Goal: Information Seeking & Learning: Learn about a topic

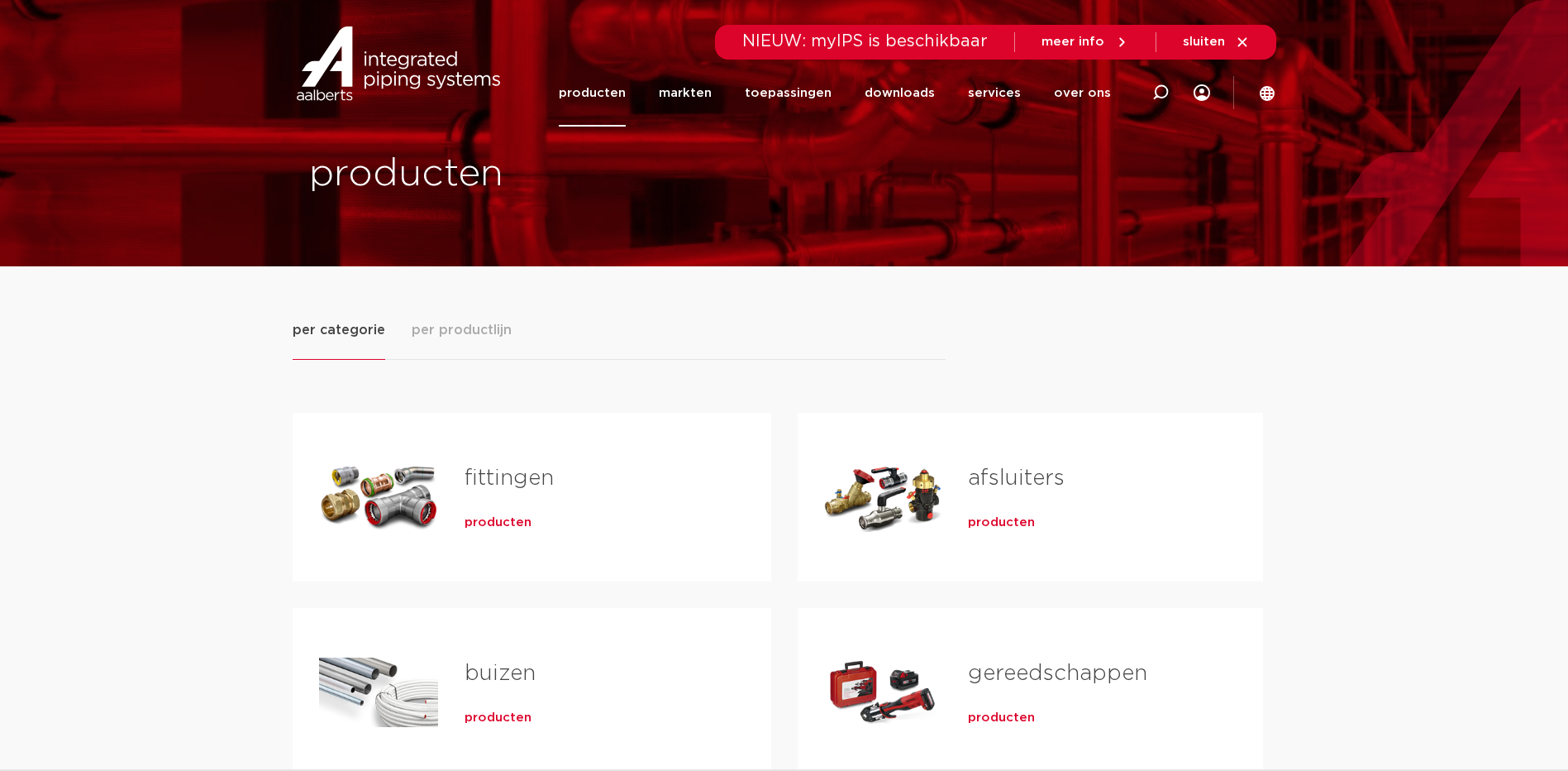
click at [480, 473] on link "fittingen" at bounding box center [510, 477] width 90 height 21
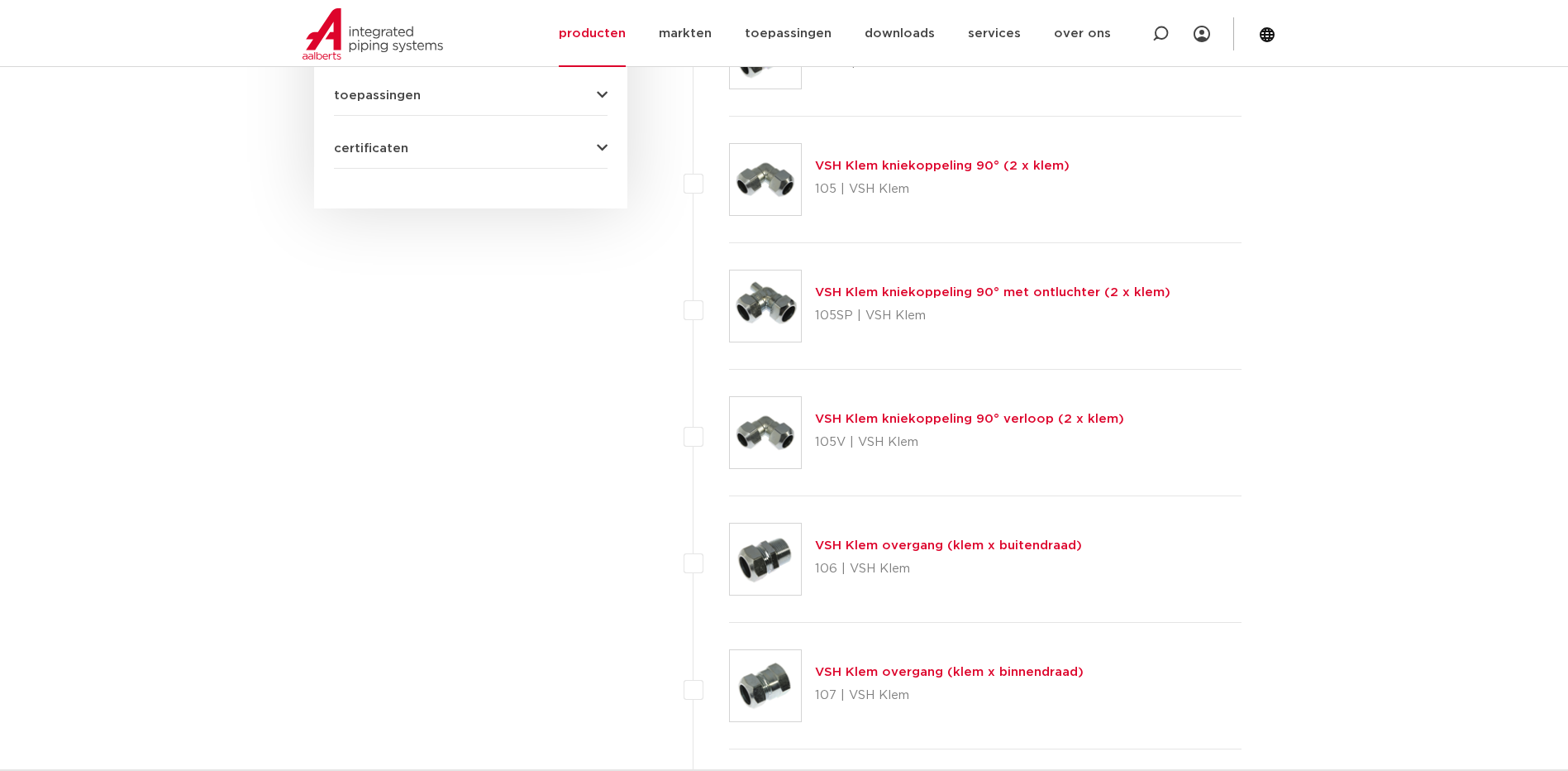
scroll to position [449, 0]
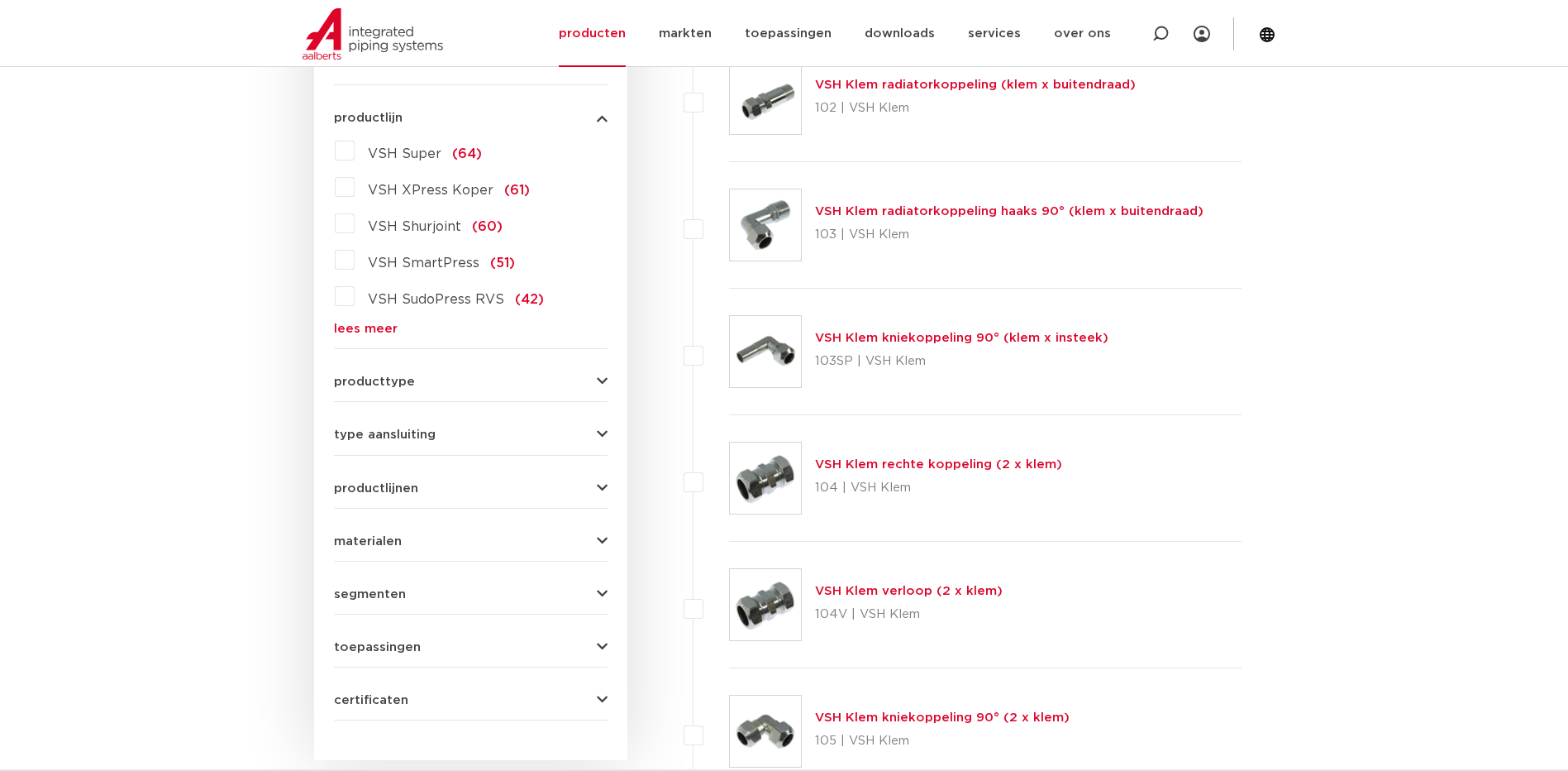
click at [483, 381] on button "producttype" at bounding box center [470, 382] width 273 height 12
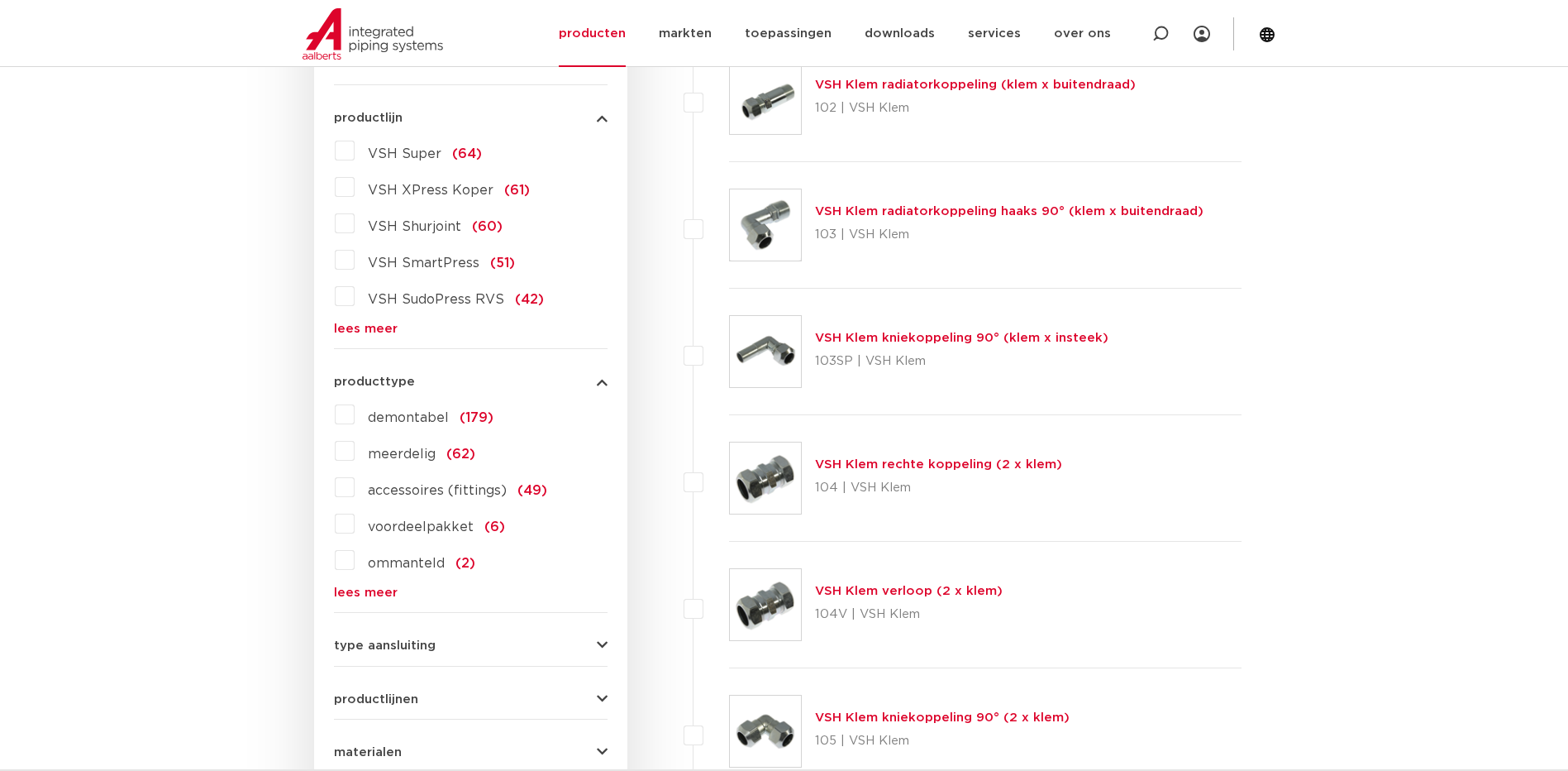
click at [364, 327] on link "lees meer" at bounding box center [470, 329] width 273 height 12
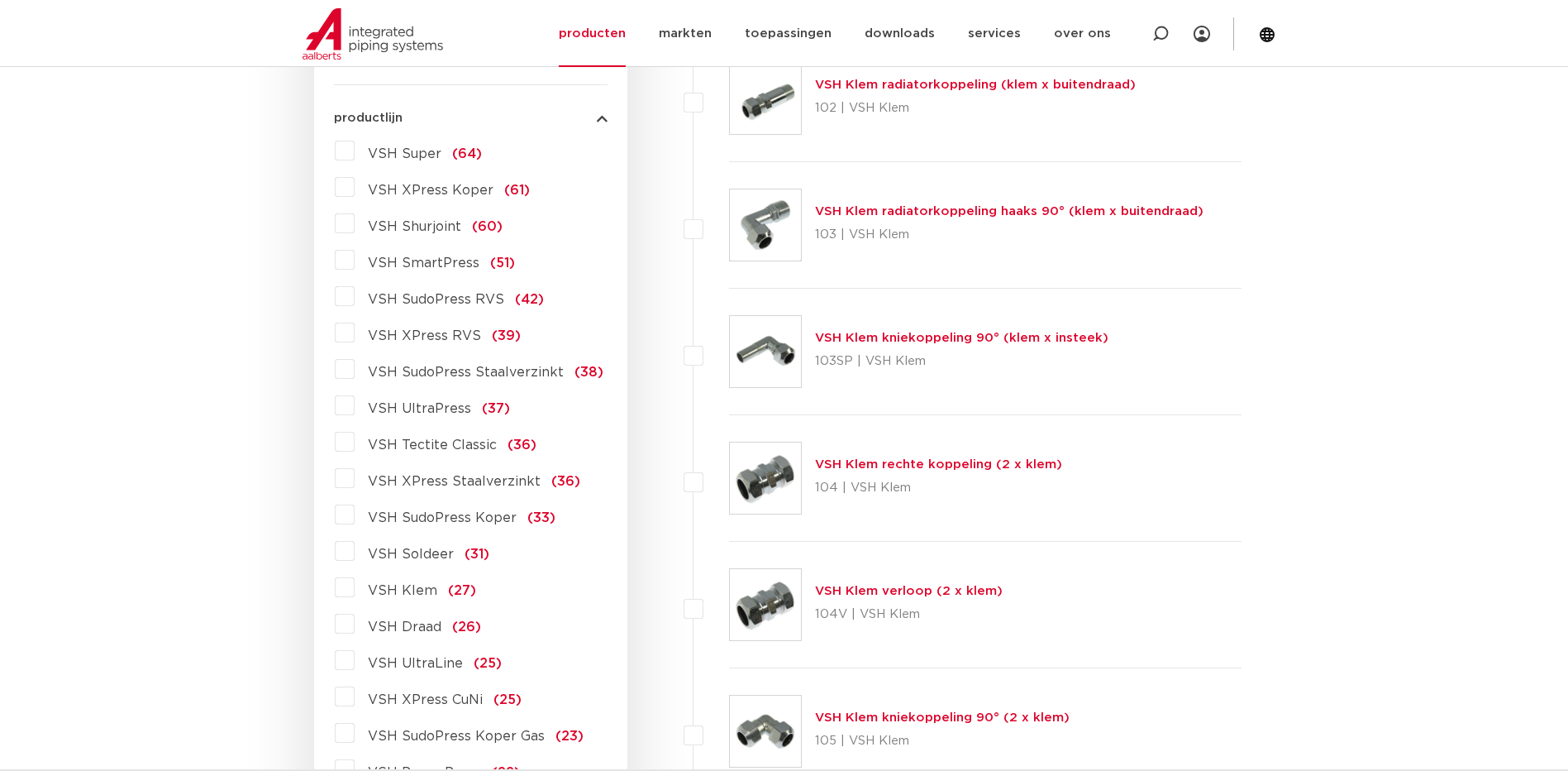
click at [355, 476] on label "VSH XPress Staalverzinkt (36)" at bounding box center [468, 478] width 226 height 26
click at [0, 0] on input "VSH XPress Staalverzinkt (36)" at bounding box center [0, 0] width 0 height 0
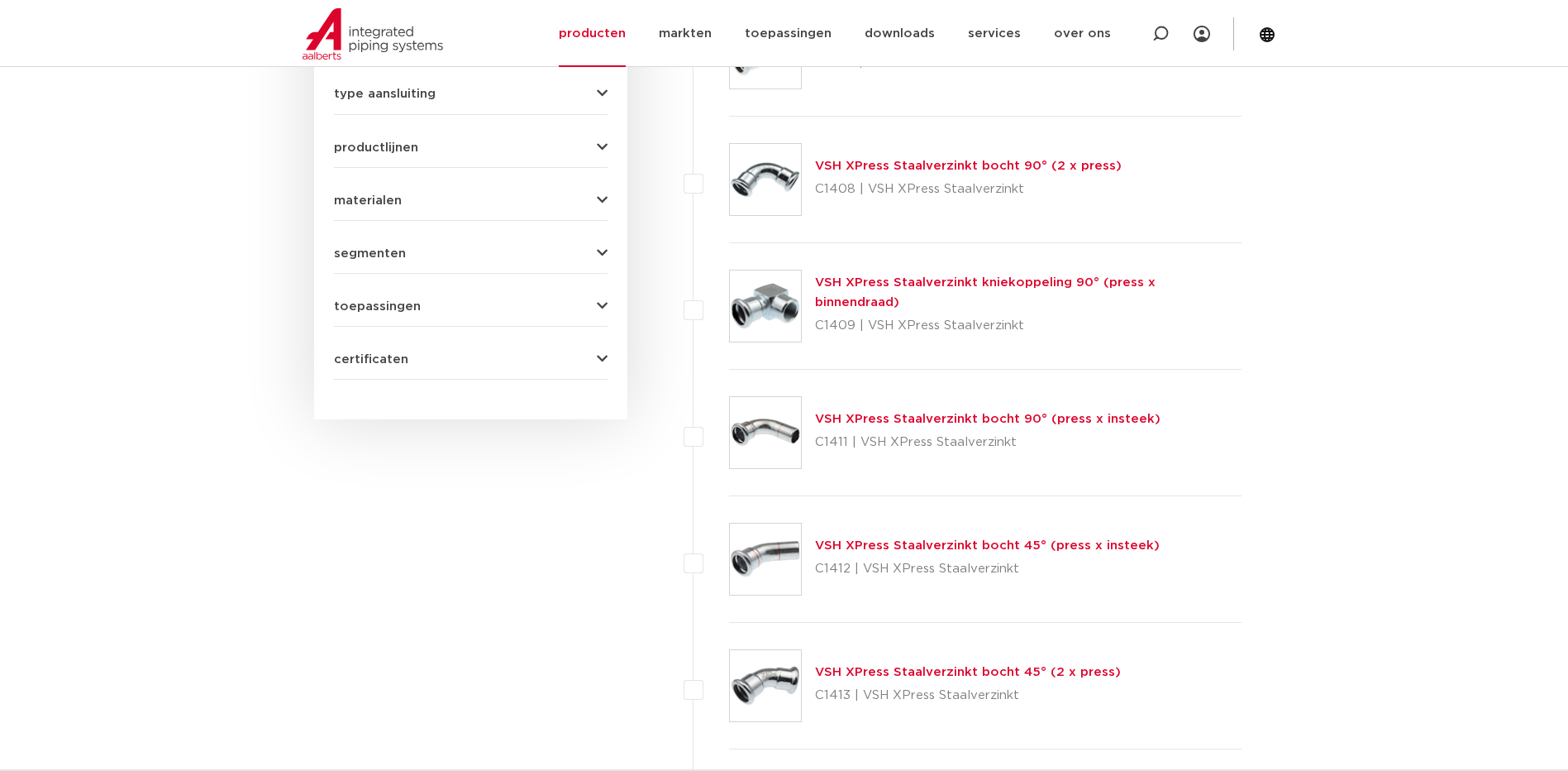
scroll to position [1552, 0]
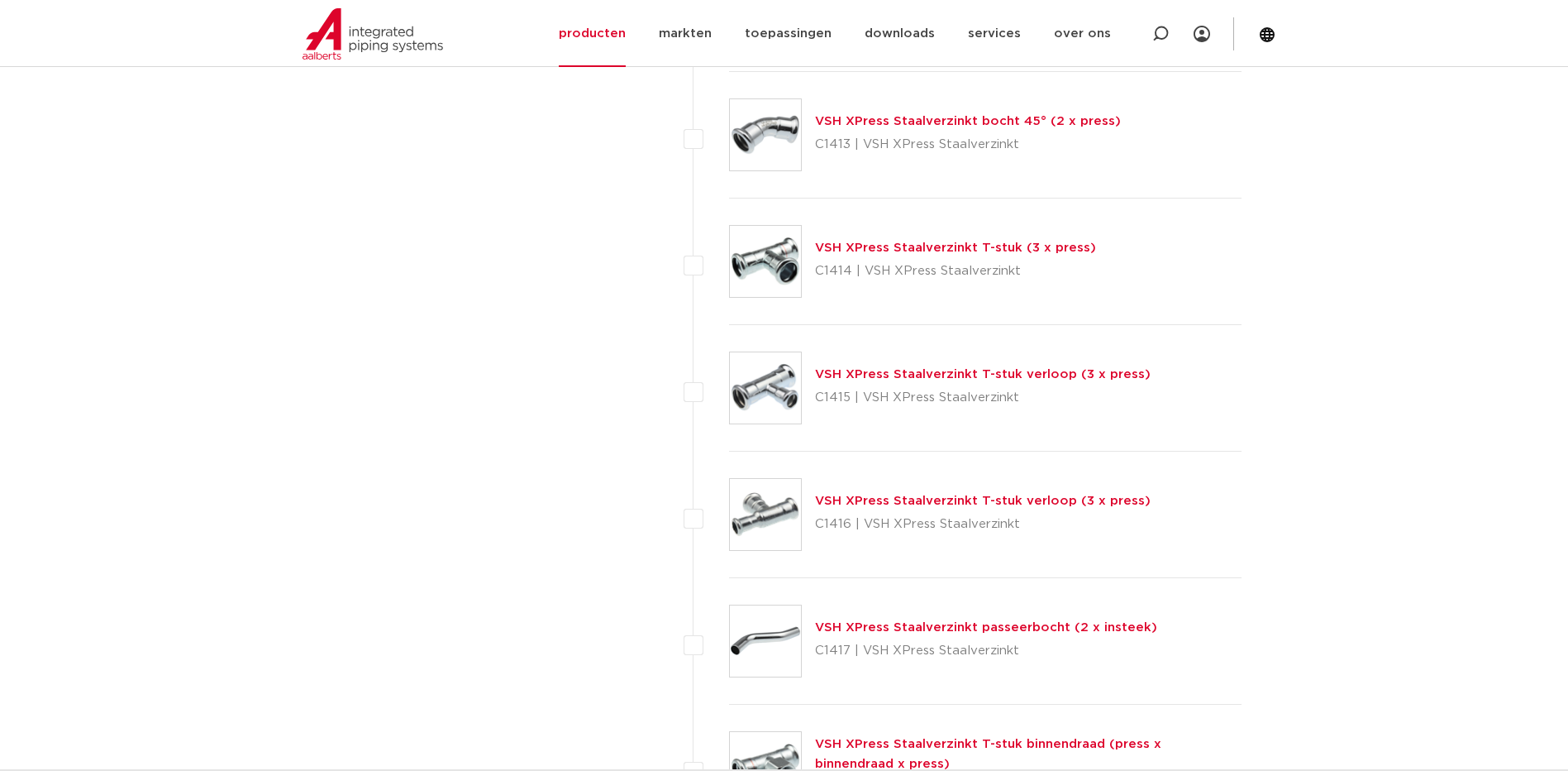
click at [952, 373] on link "VSH XPress Staalverzinkt T-stuk verloop (3 x press)" at bounding box center [983, 375] width 336 height 12
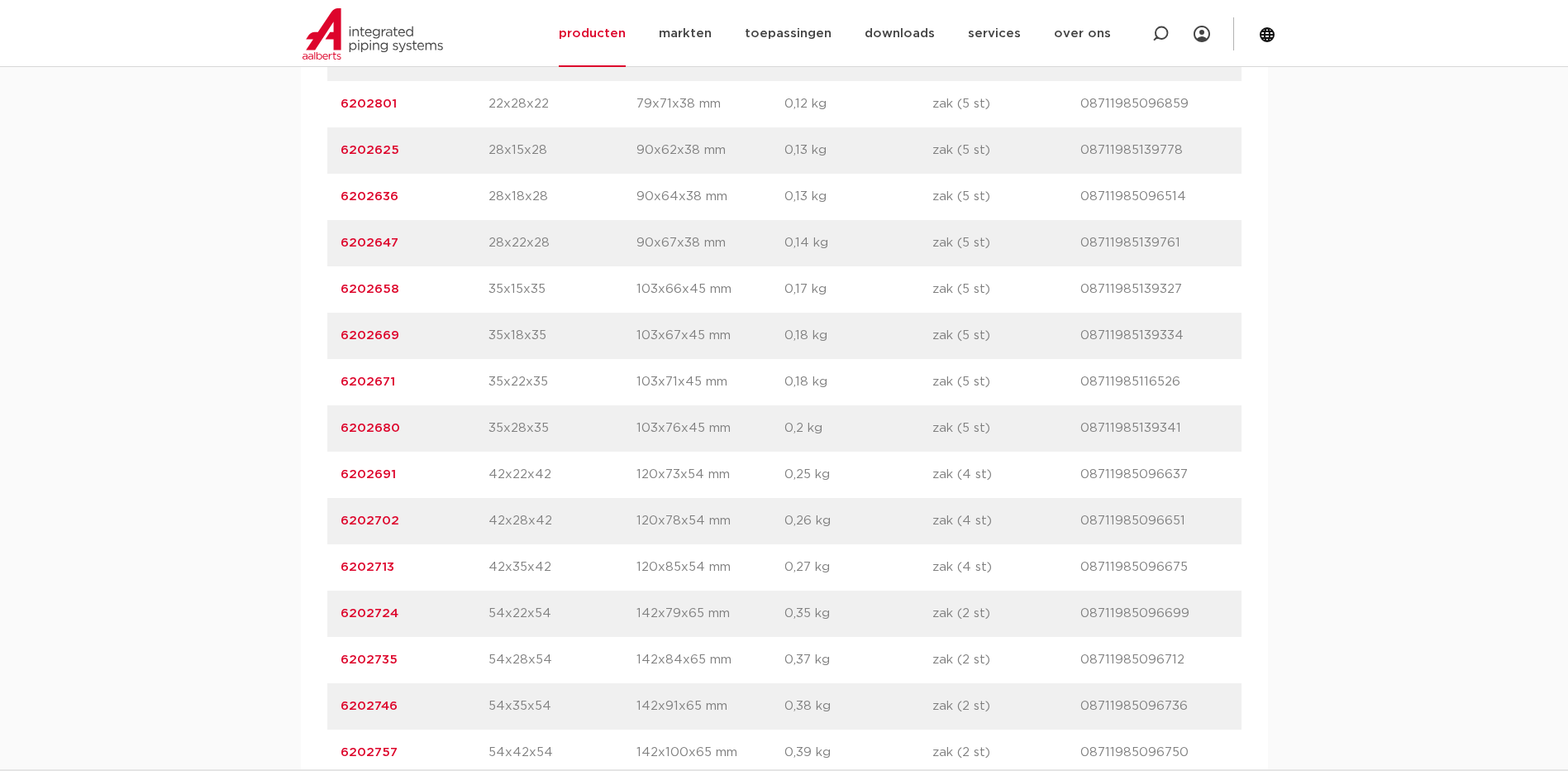
scroll to position [2205, 0]
click at [366, 150] on link "6202746" at bounding box center [369, 154] width 57 height 12
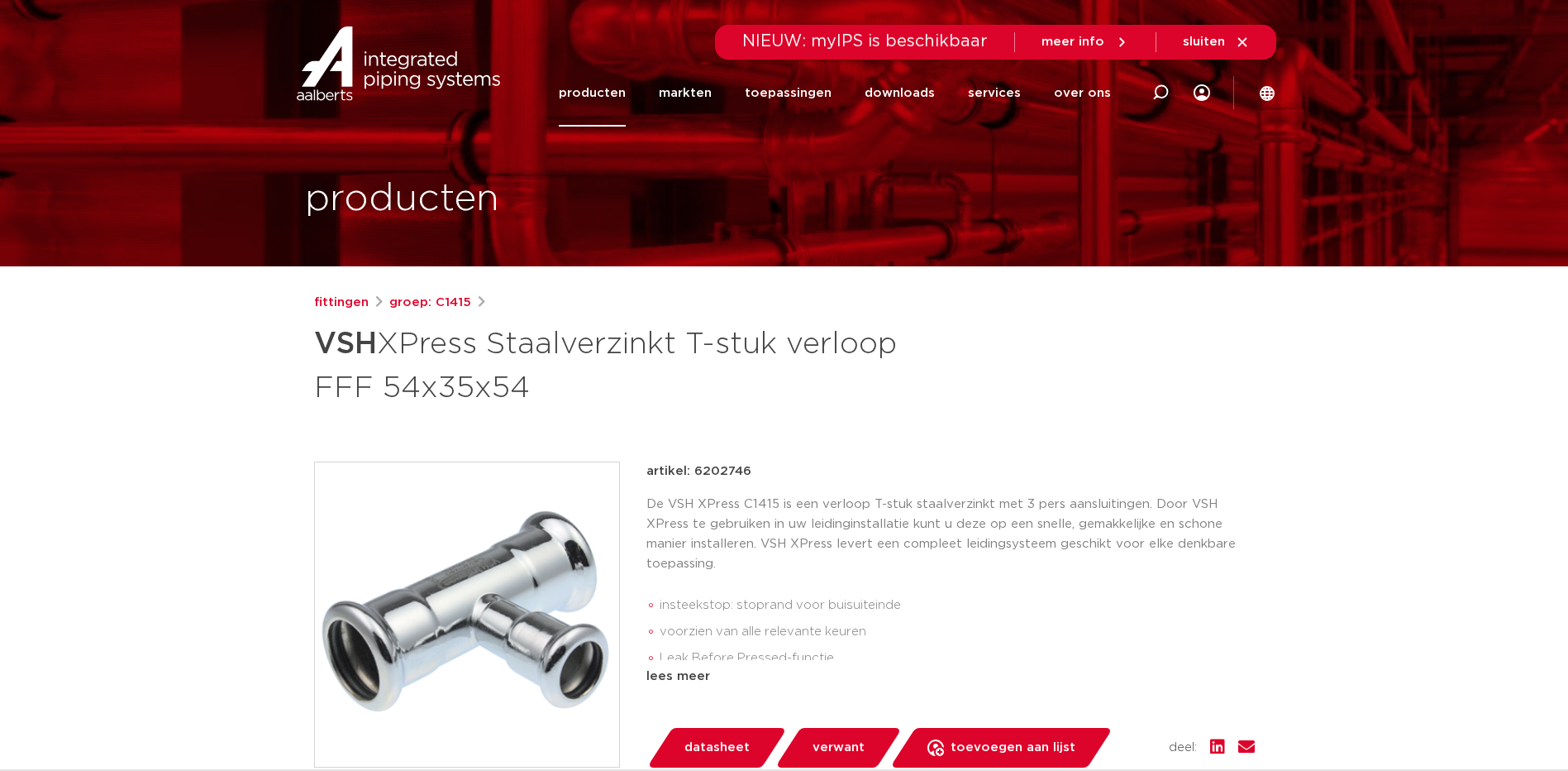
click at [722, 465] on p "artikel: 6202746" at bounding box center [699, 471] width 105 height 20
click at [722, 464] on p "artikel: 6202746" at bounding box center [699, 471] width 105 height 20
copy p "6202746"
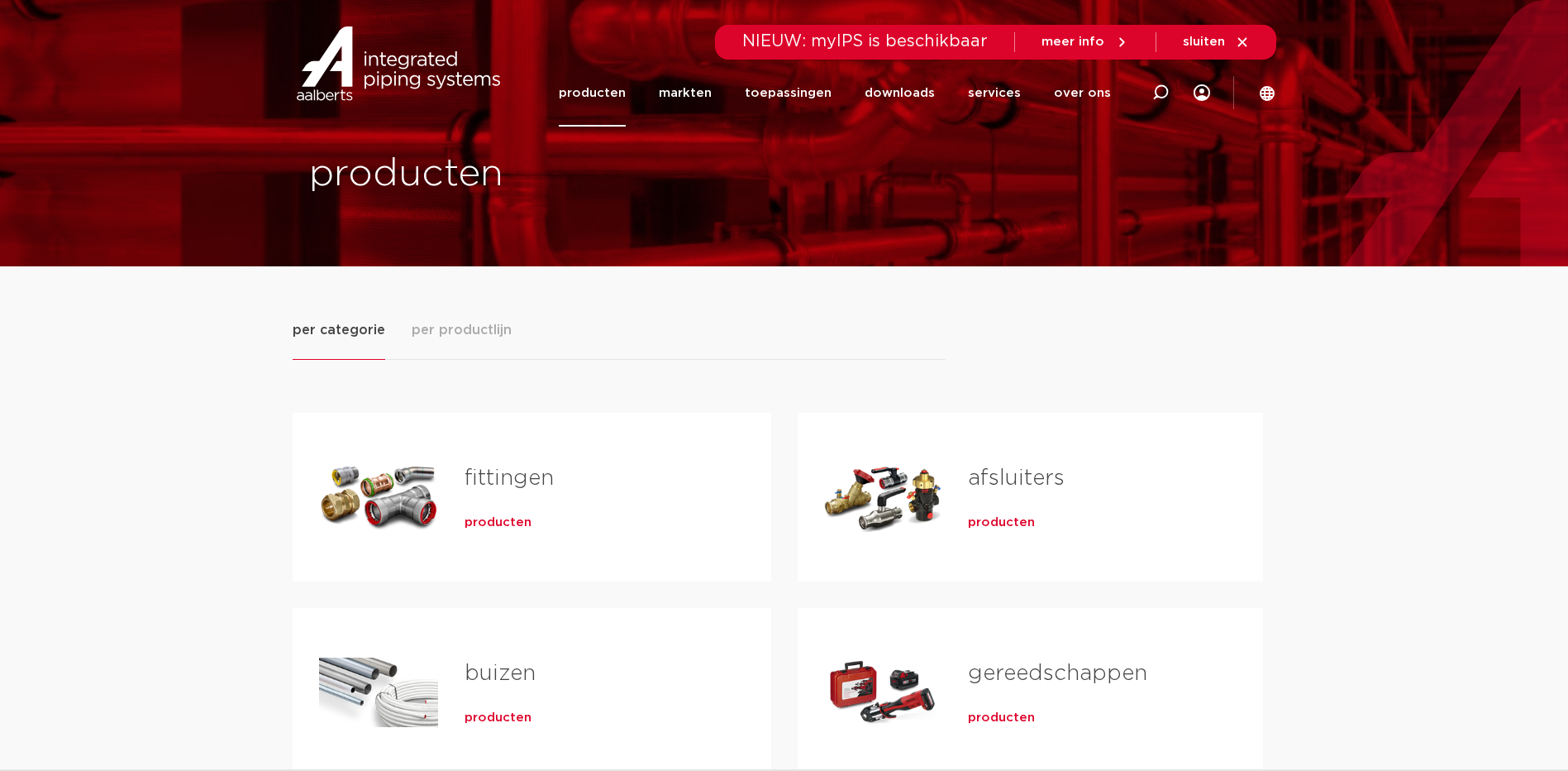
click at [451, 476] on div "fittingen producten" at bounding box center [592, 497] width 307 height 116
click at [475, 479] on link "fittingen" at bounding box center [510, 477] width 90 height 21
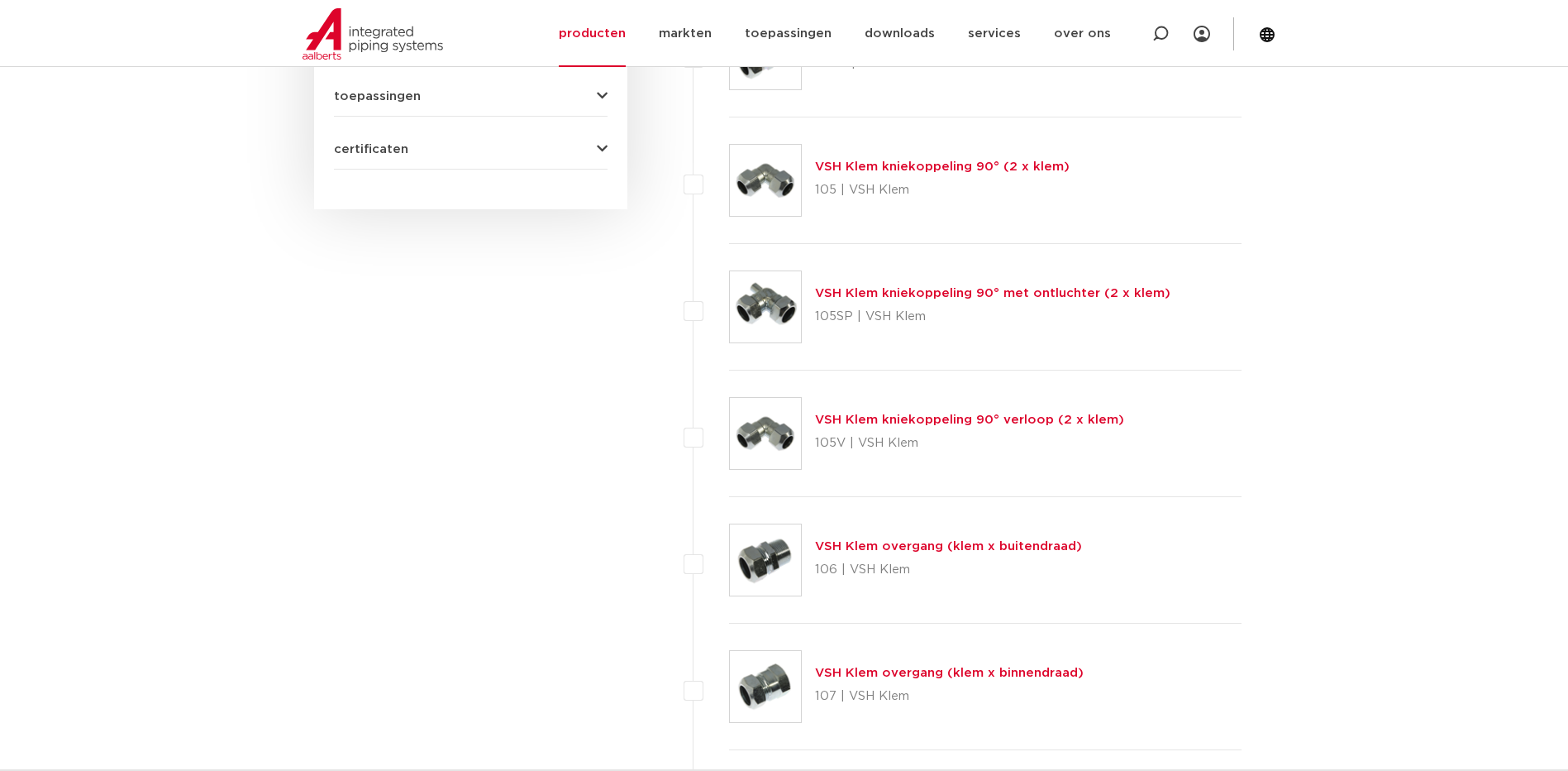
scroll to position [449, 0]
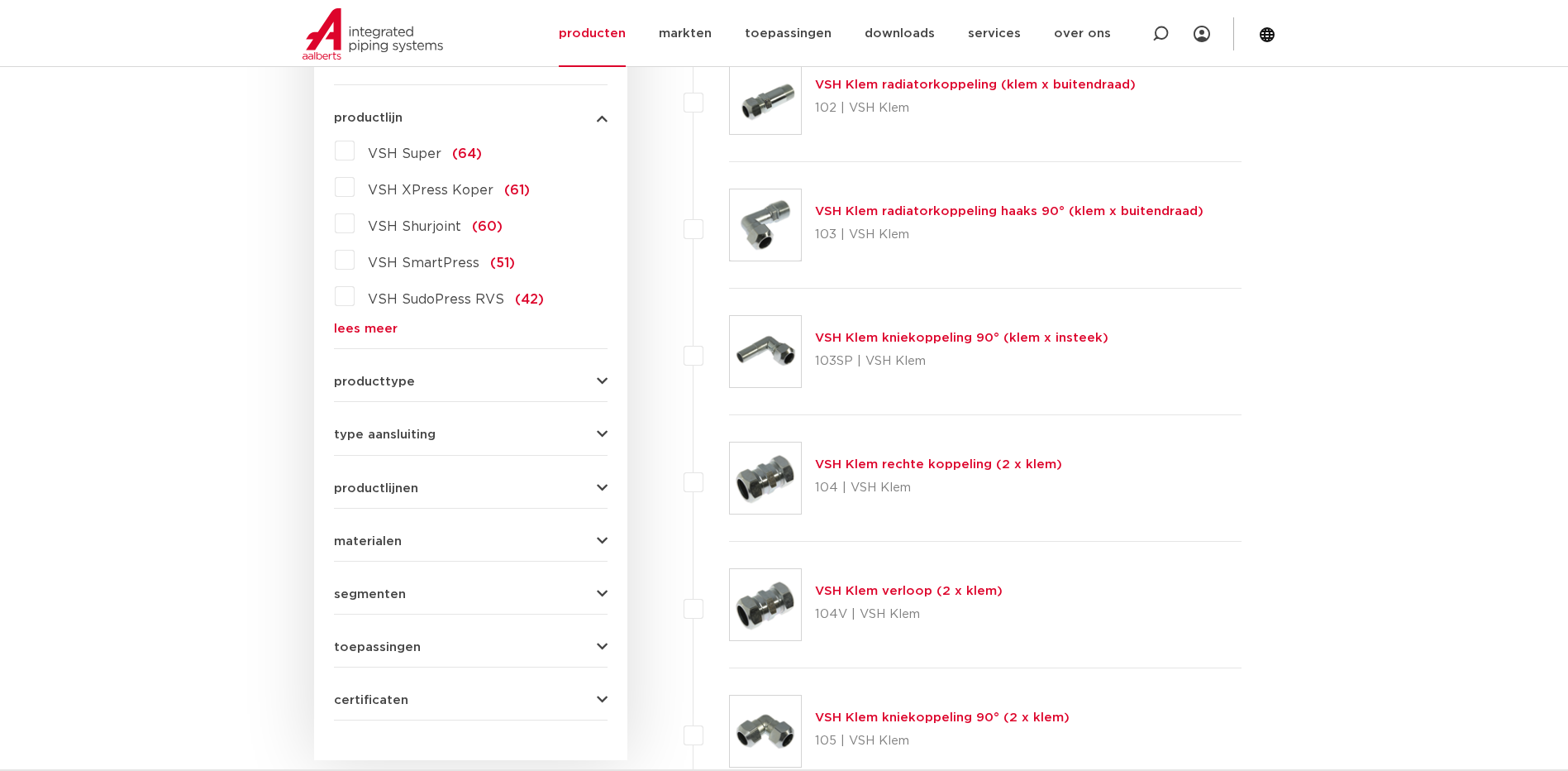
click at [344, 326] on link "lees meer" at bounding box center [470, 329] width 273 height 12
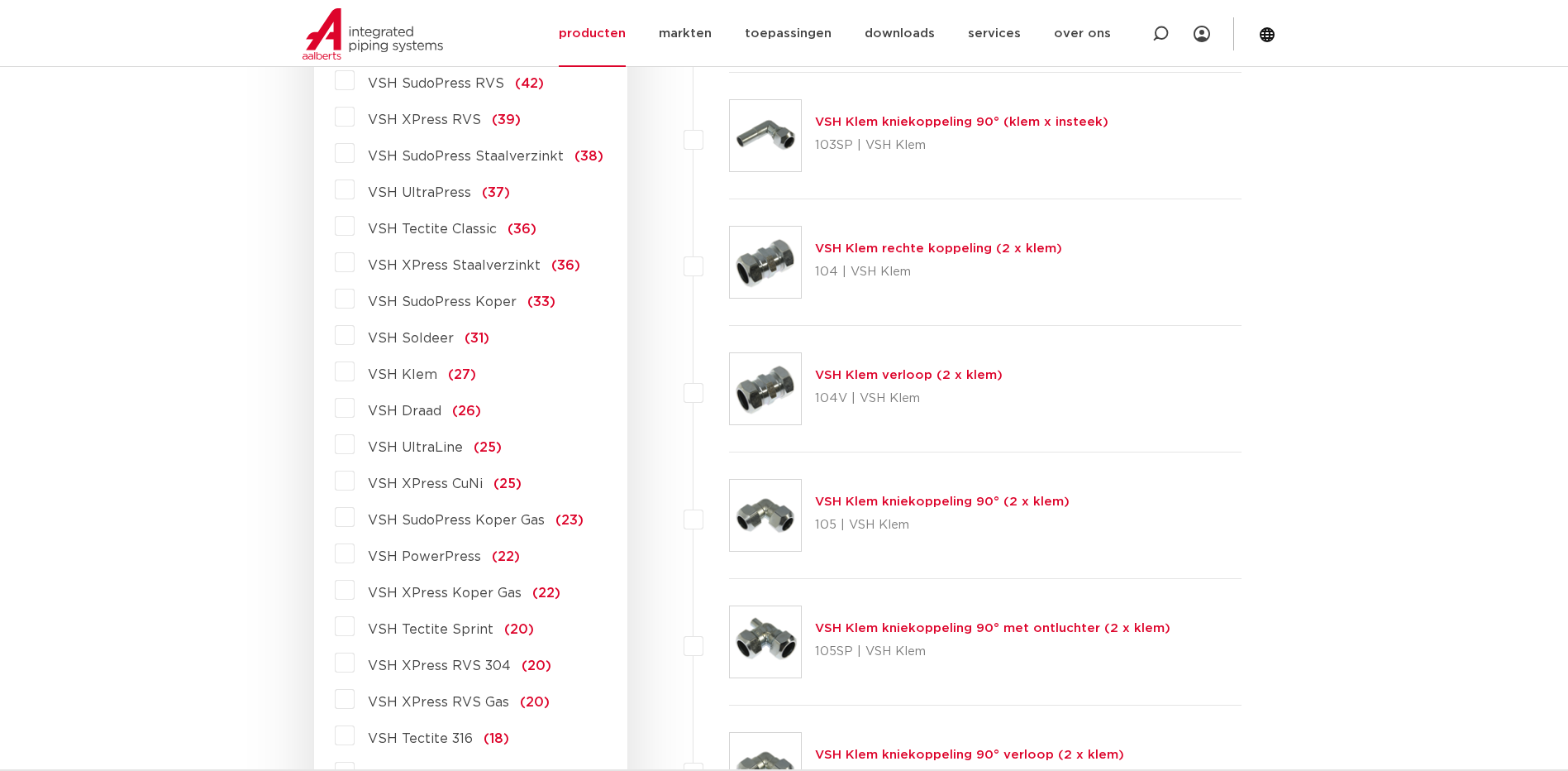
scroll to position [634, 0]
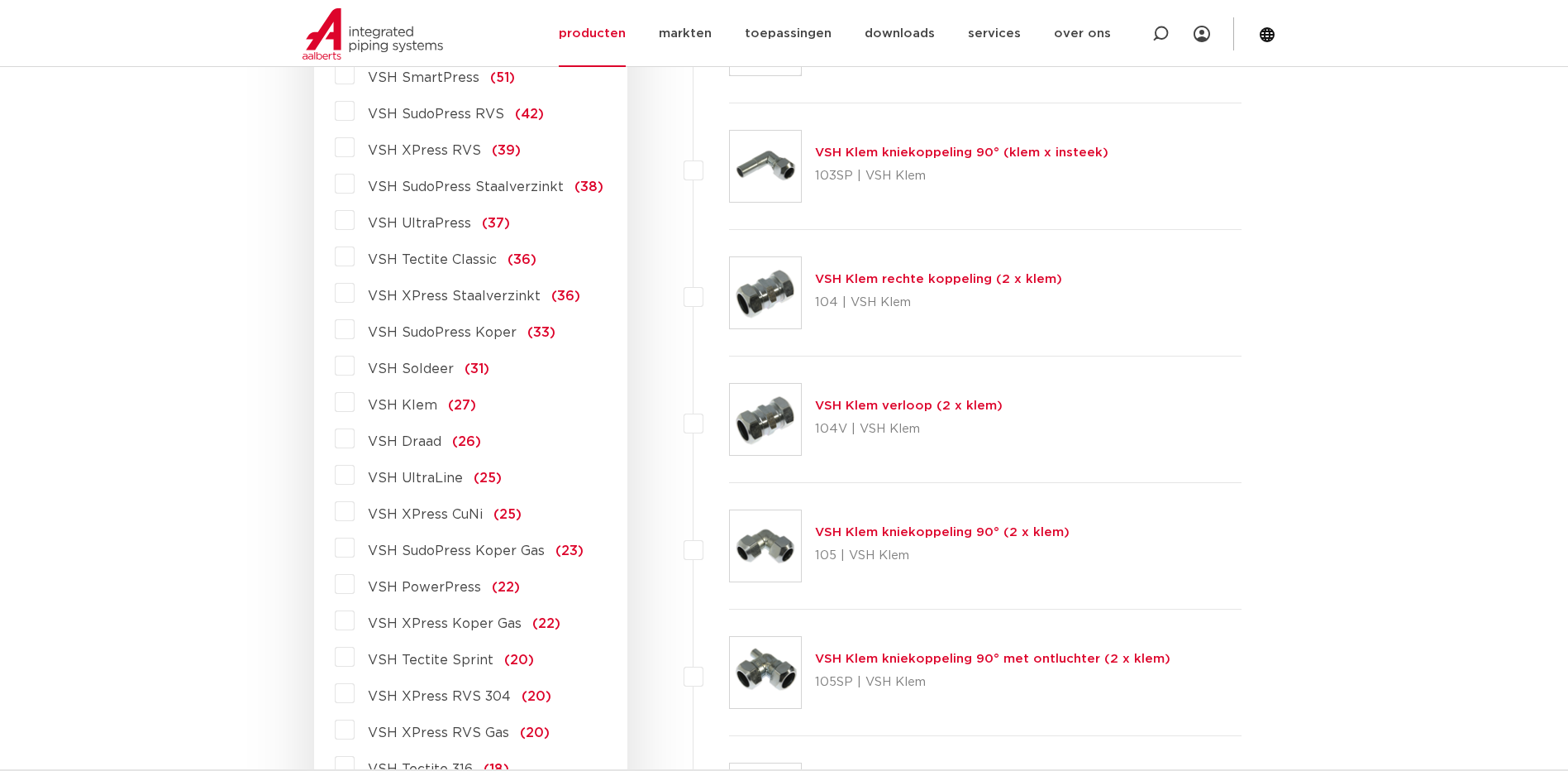
click at [495, 291] on span "VSH XPress Staalverzinkt" at bounding box center [454, 295] width 173 height 13
click at [0, 0] on input "VSH XPress Staalverzinkt (36)" at bounding box center [0, 0] width 0 height 0
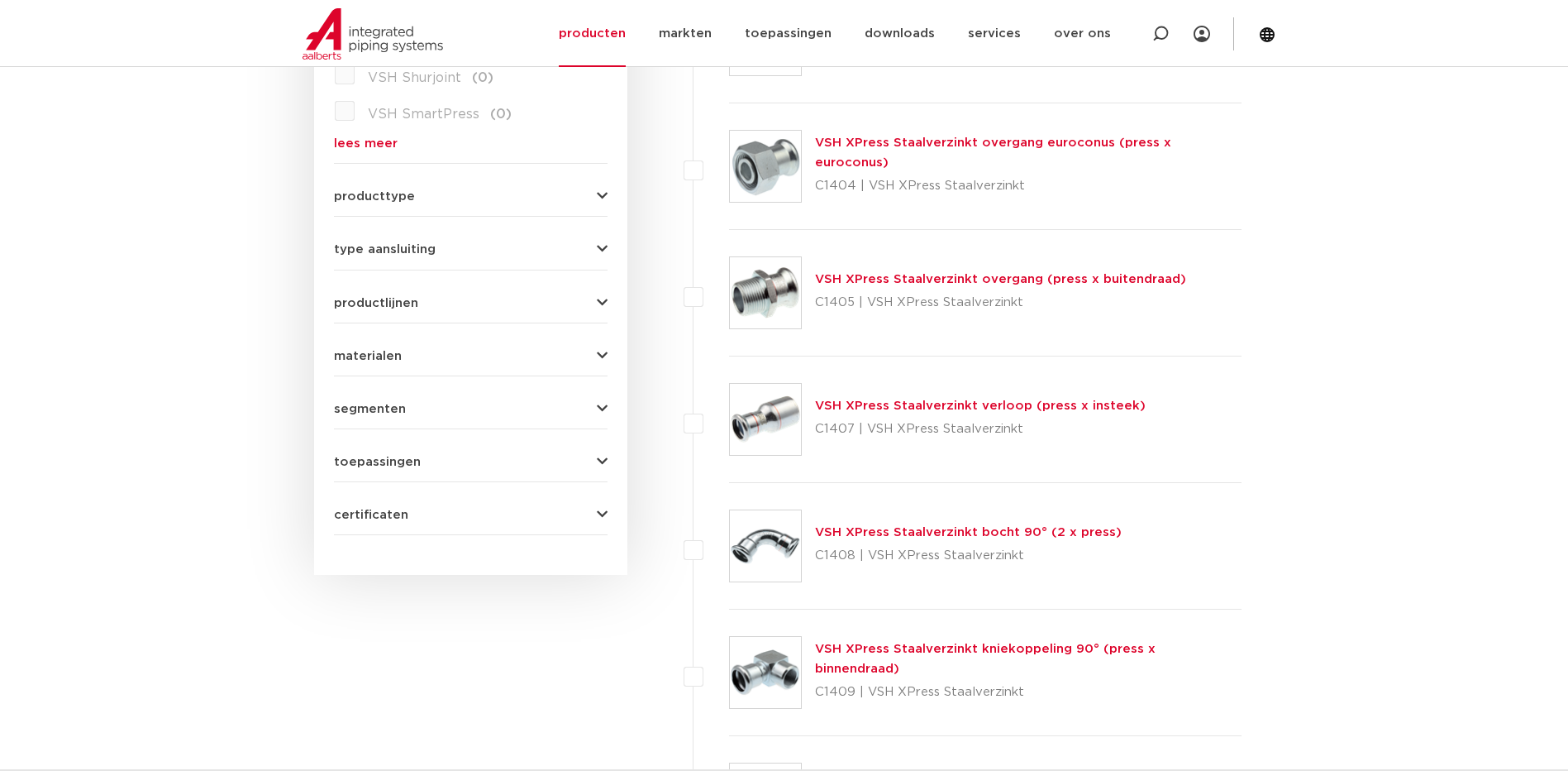
click at [882, 285] on link "VSH XPress Staalverzinkt overgang (press x buitendraad)" at bounding box center [1000, 279] width 371 height 12
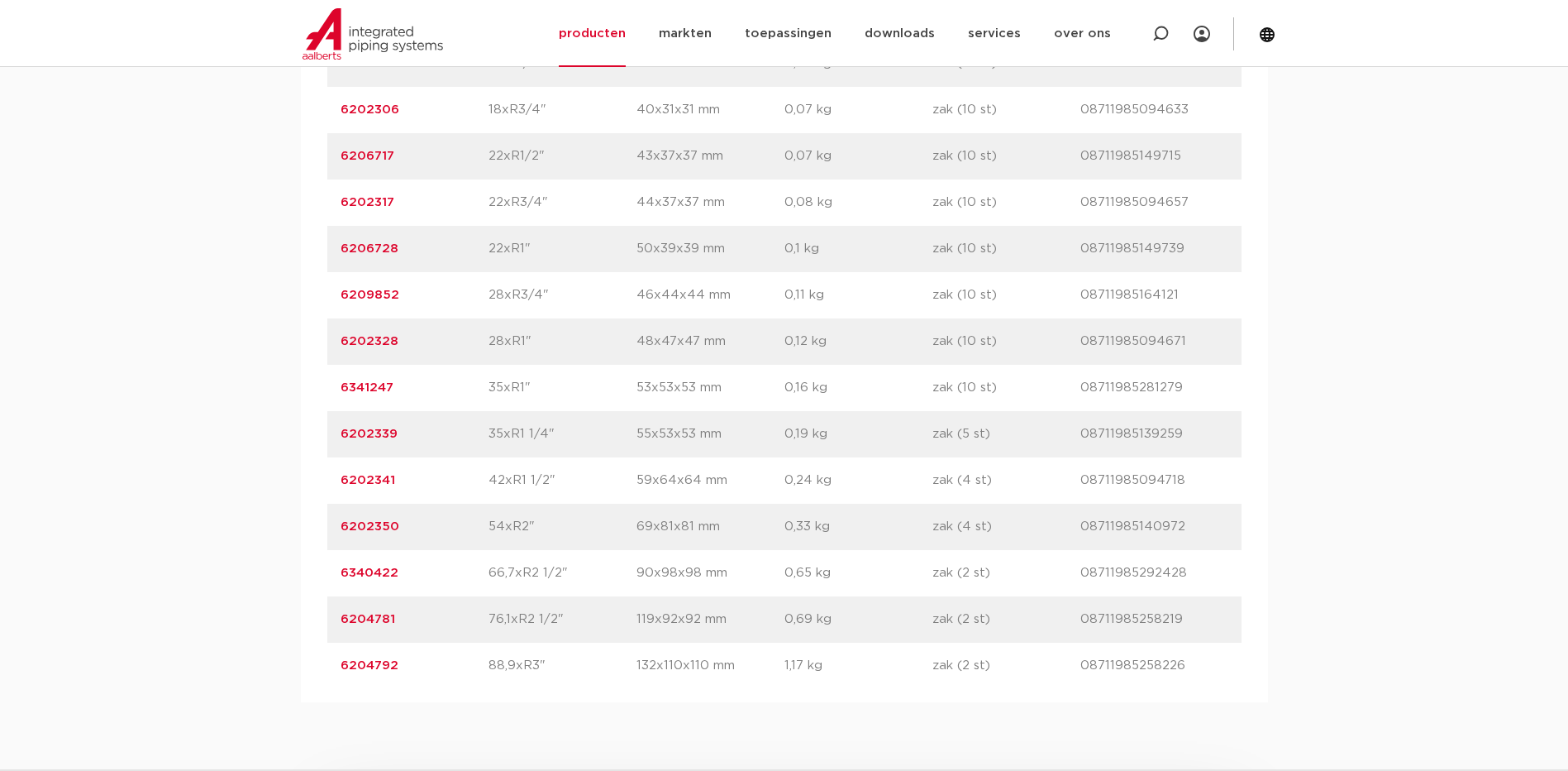
scroll to position [818, 0]
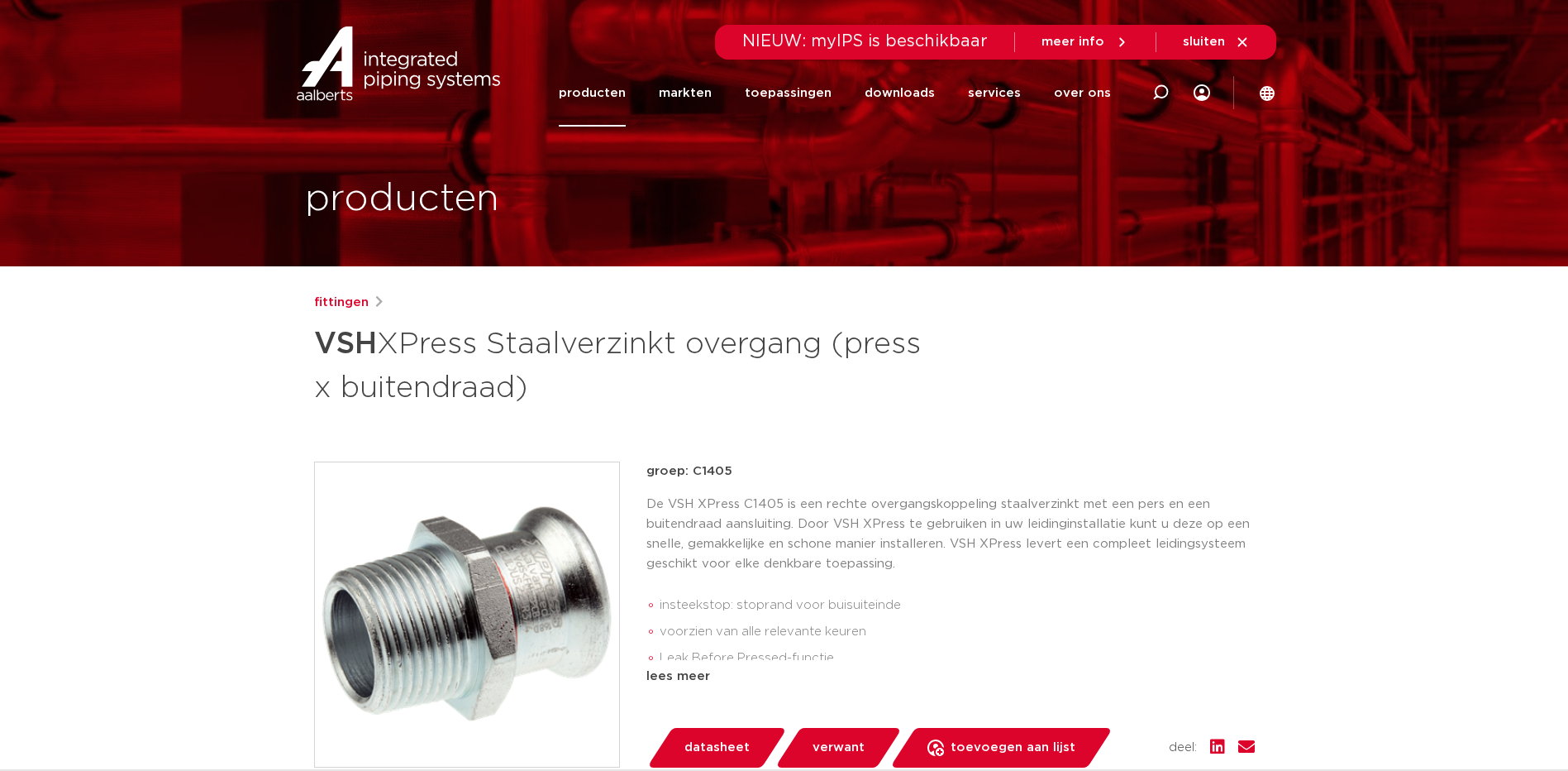
click at [742, 737] on span "datasheet" at bounding box center [717, 747] width 65 height 26
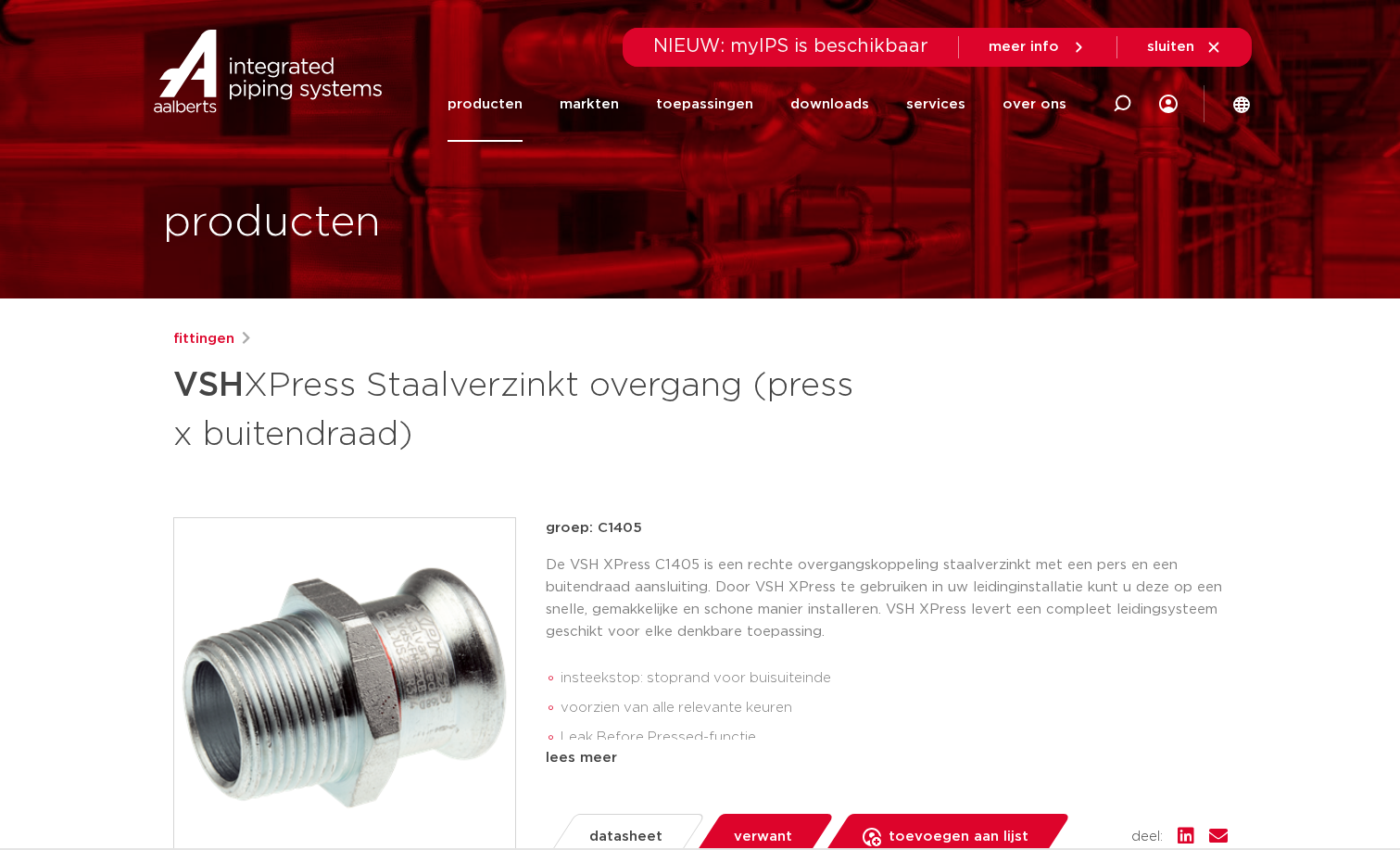
click at [503, 103] on link "producten" at bounding box center [485, 104] width 75 height 75
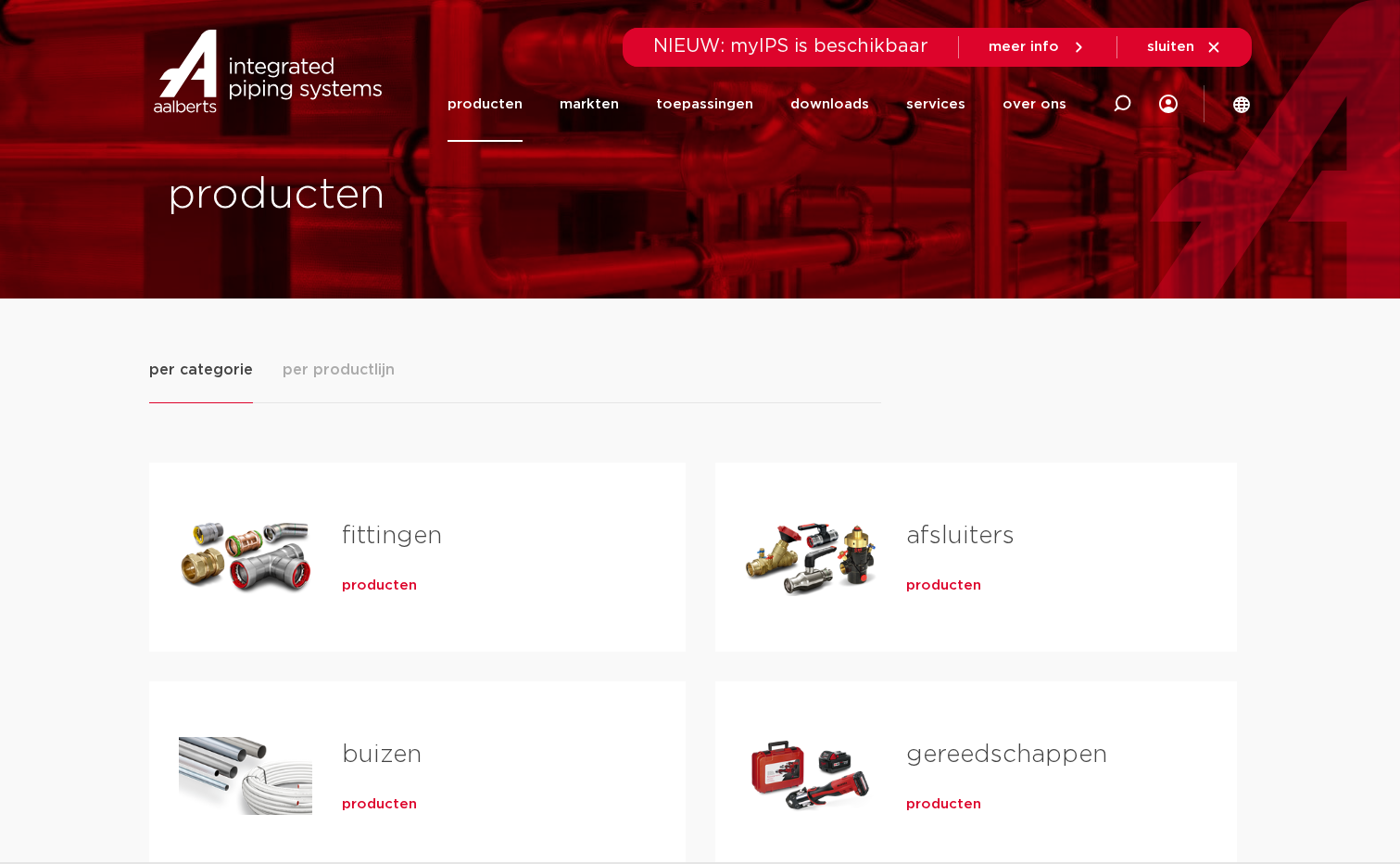
click at [256, 527] on div "Tabs. Open items met enter of spatie, sluit af met escape en navigeer met de pi…" at bounding box center [245, 557] width 133 height 130
click at [365, 527] on link "fittingen" at bounding box center [392, 535] width 100 height 24
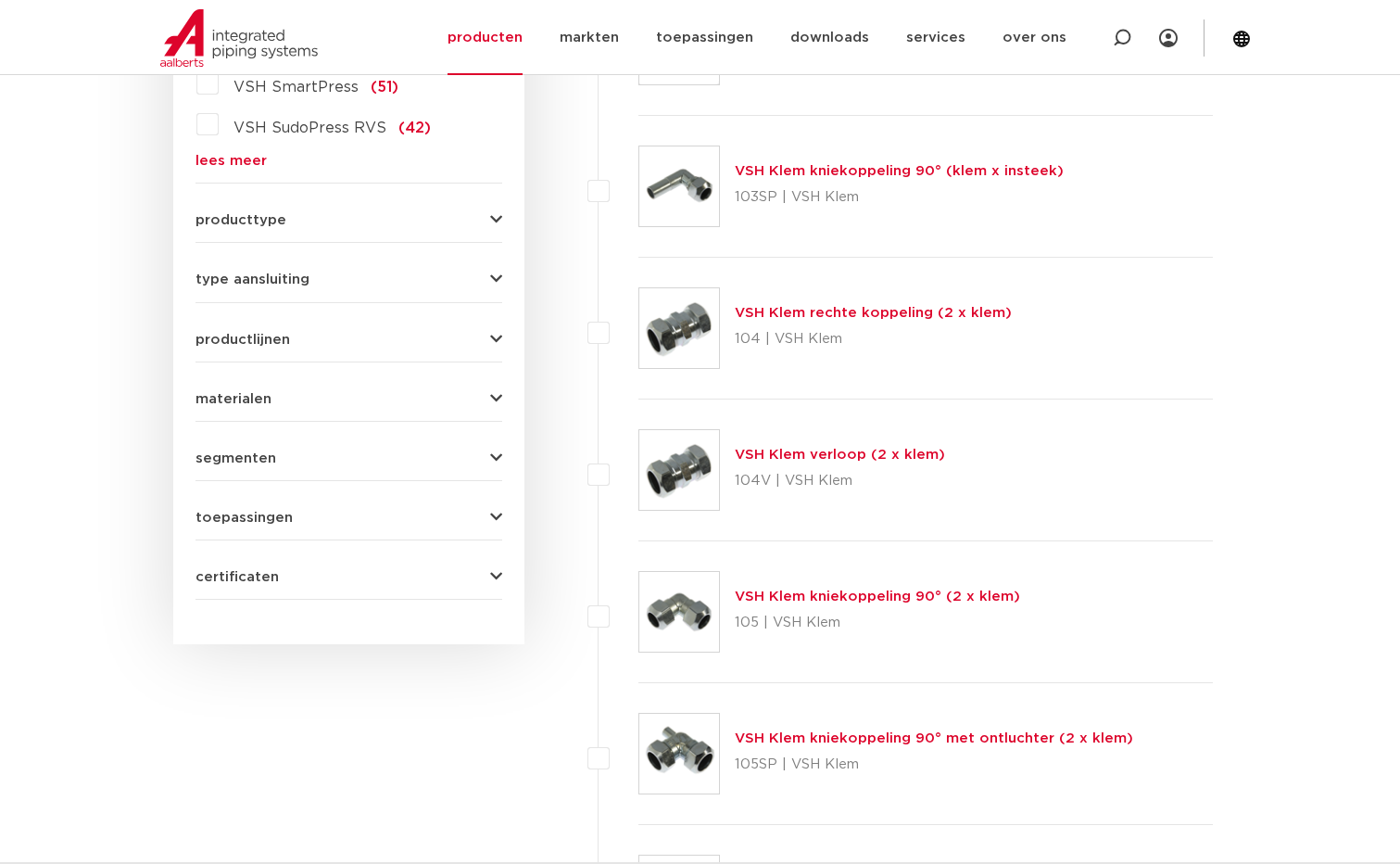
scroll to position [710, 0]
click at [214, 156] on link "lees meer" at bounding box center [348, 161] width 306 height 14
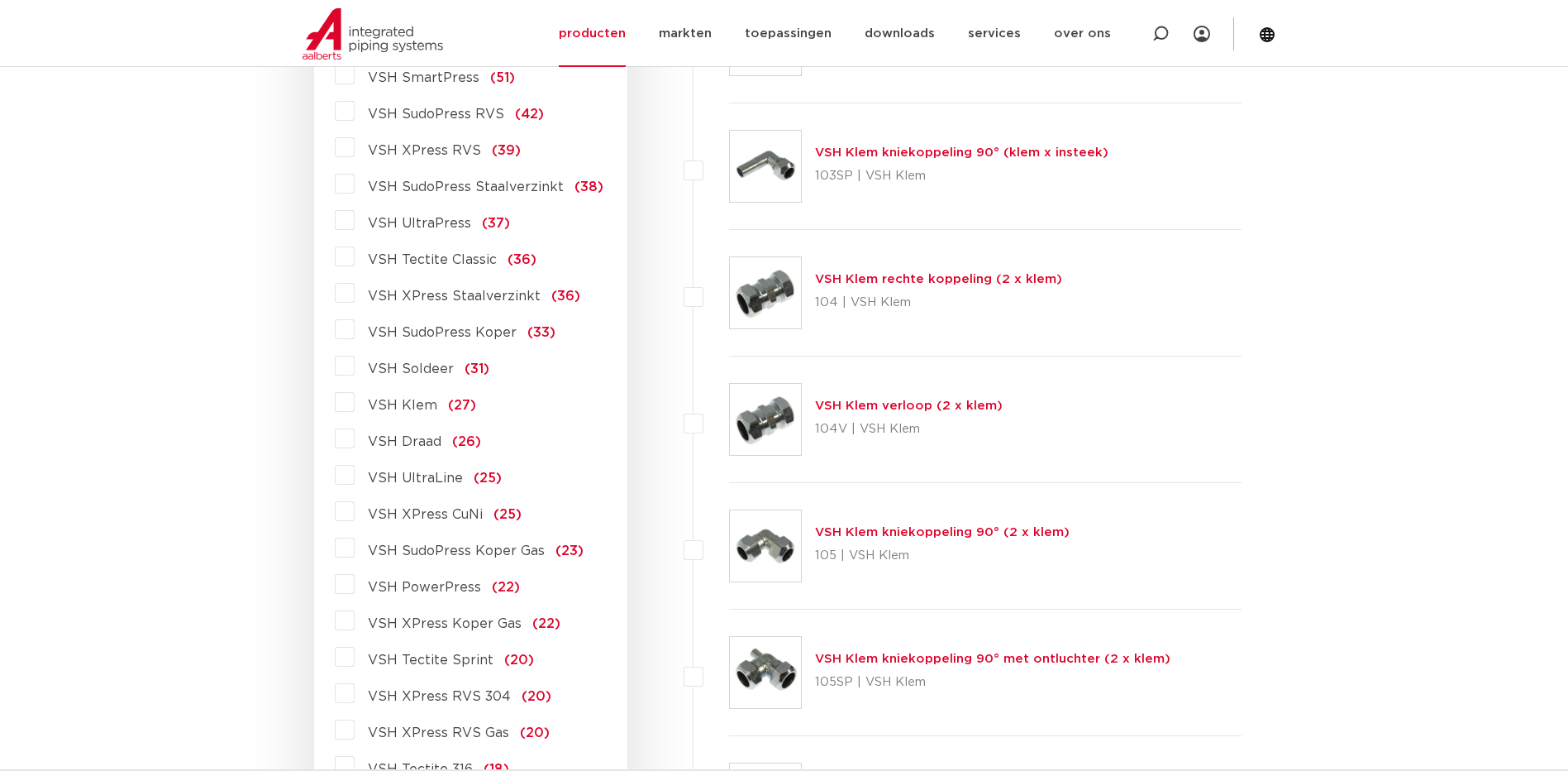
click at [483, 292] on span "VSH XPress Staalverzinkt" at bounding box center [454, 295] width 173 height 13
click at [0, 0] on input "VSH XPress Staalverzinkt (36)" at bounding box center [0, 0] width 0 height 0
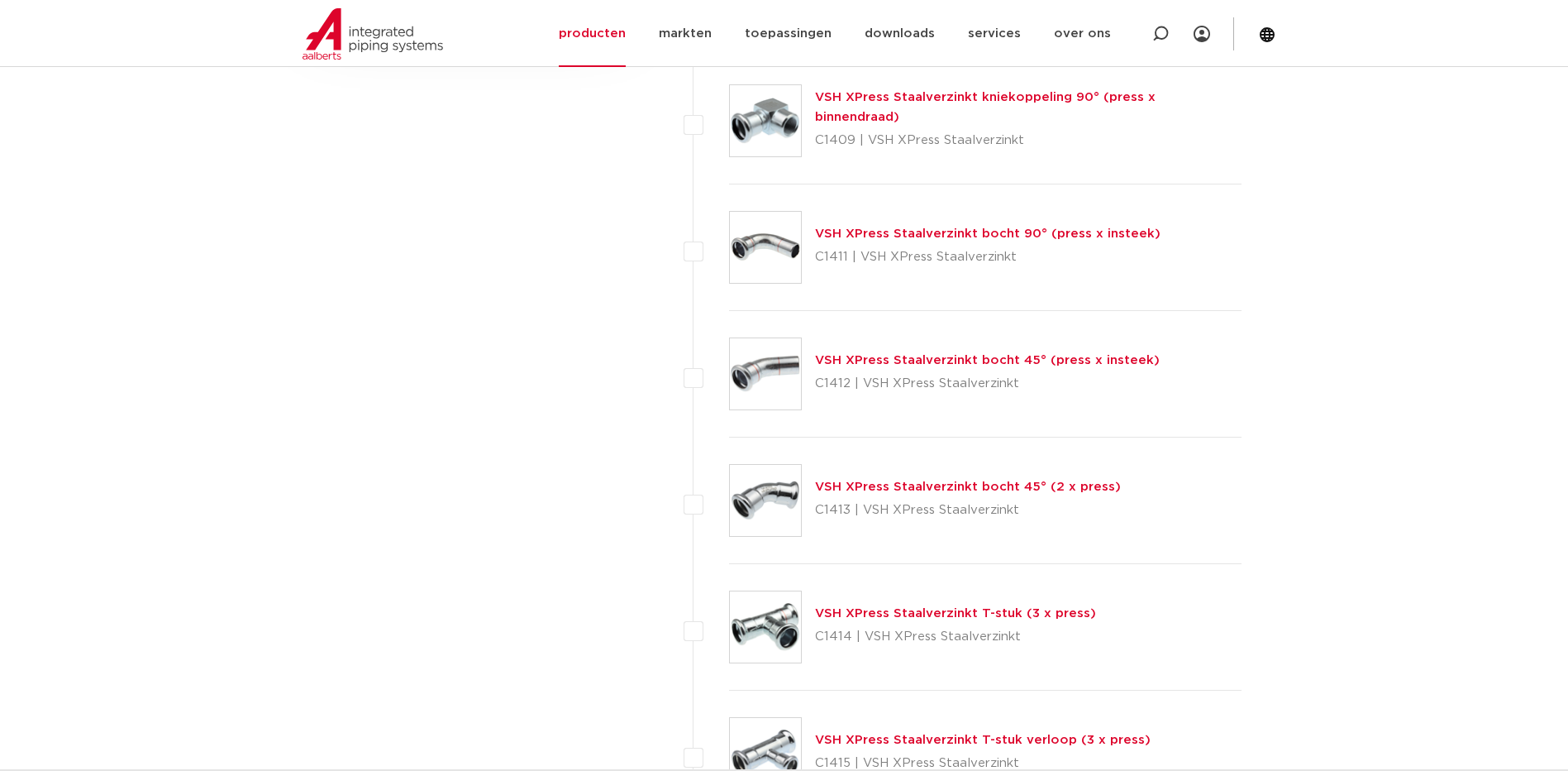
scroll to position [1736, 0]
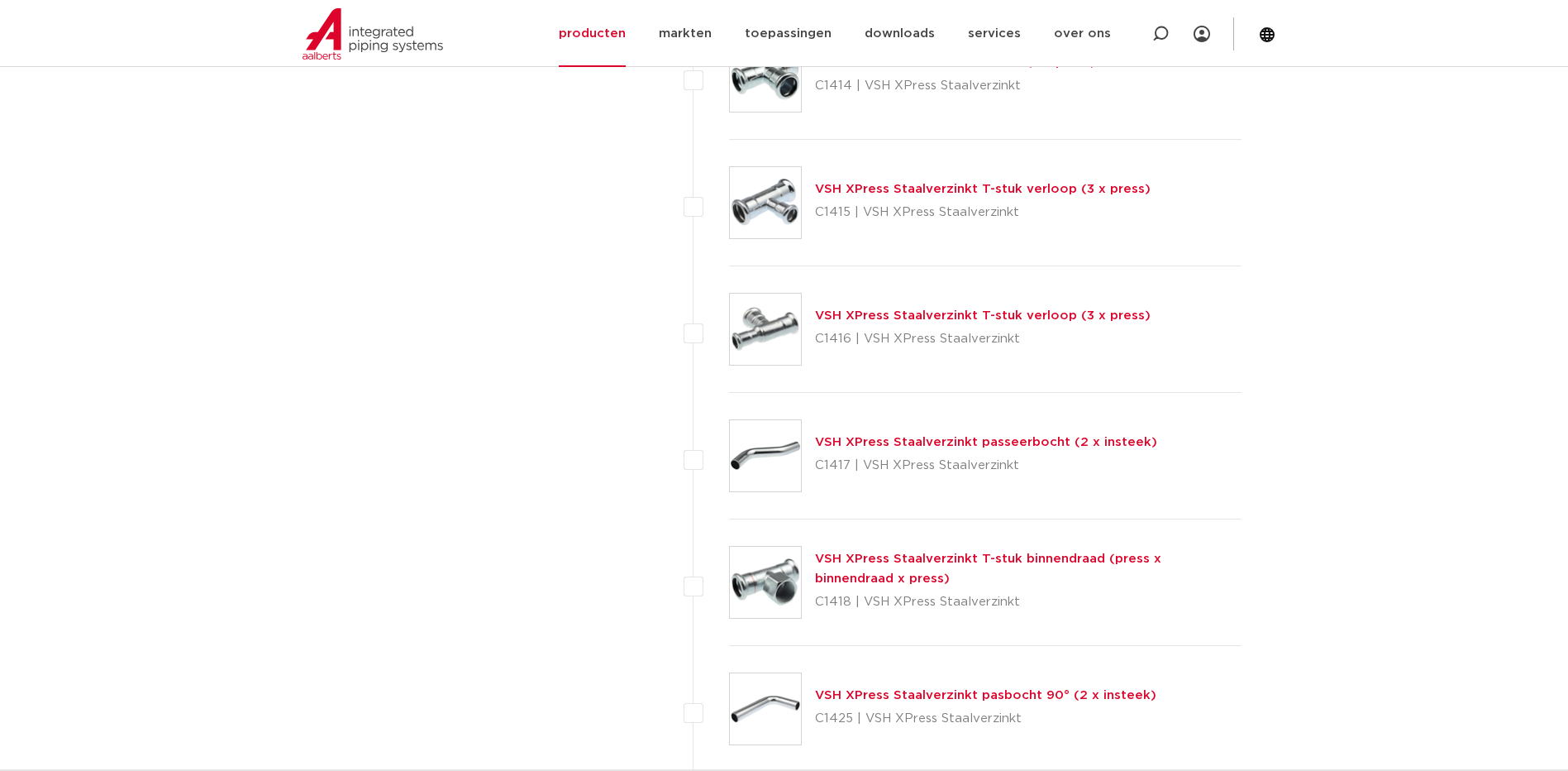
click at [919, 185] on link "VSH XPress Staalverzinkt T-stuk verloop (3 x press)" at bounding box center [983, 189] width 336 height 12
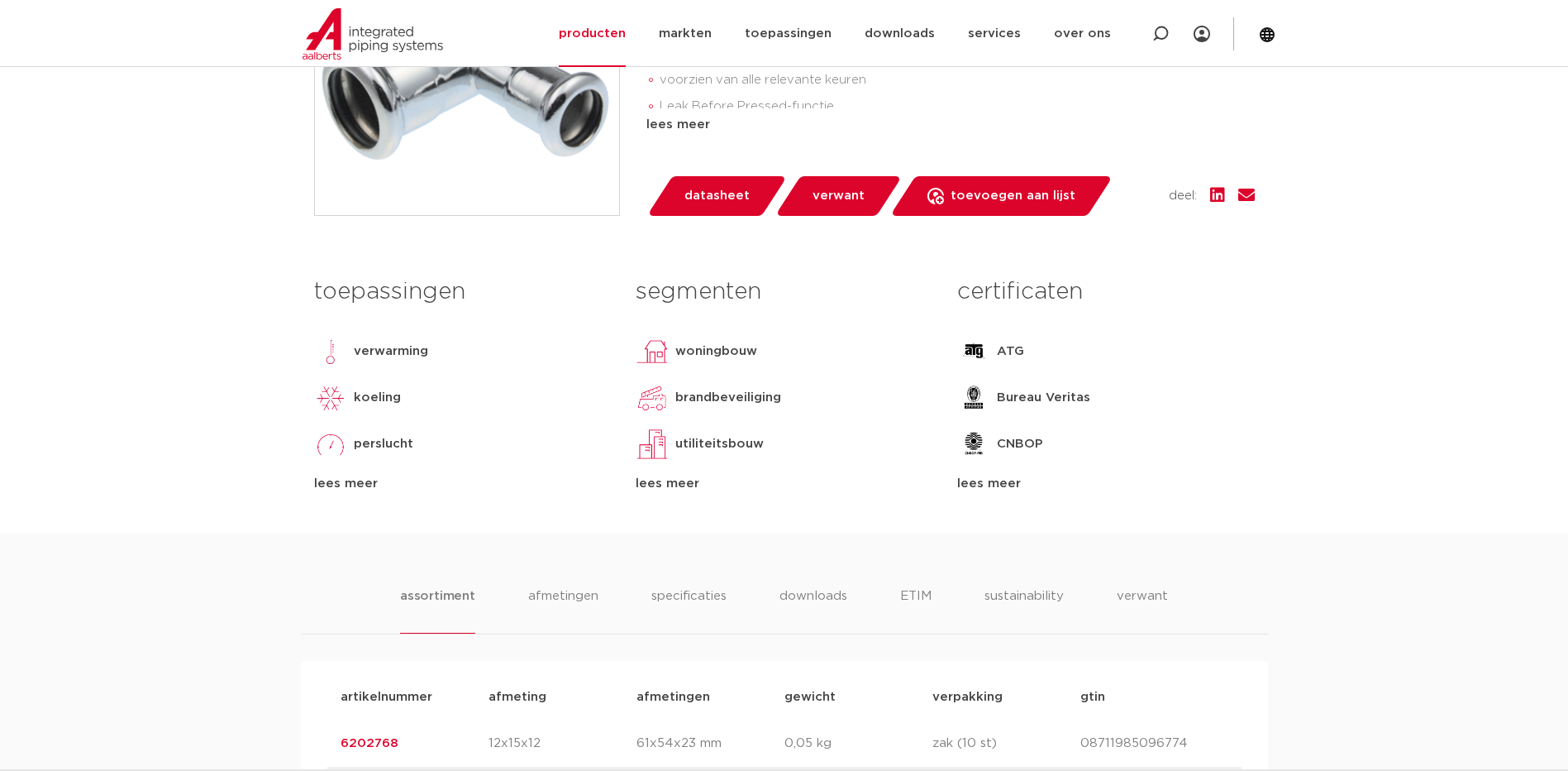
click at [718, 193] on span "datasheet" at bounding box center [717, 196] width 65 height 26
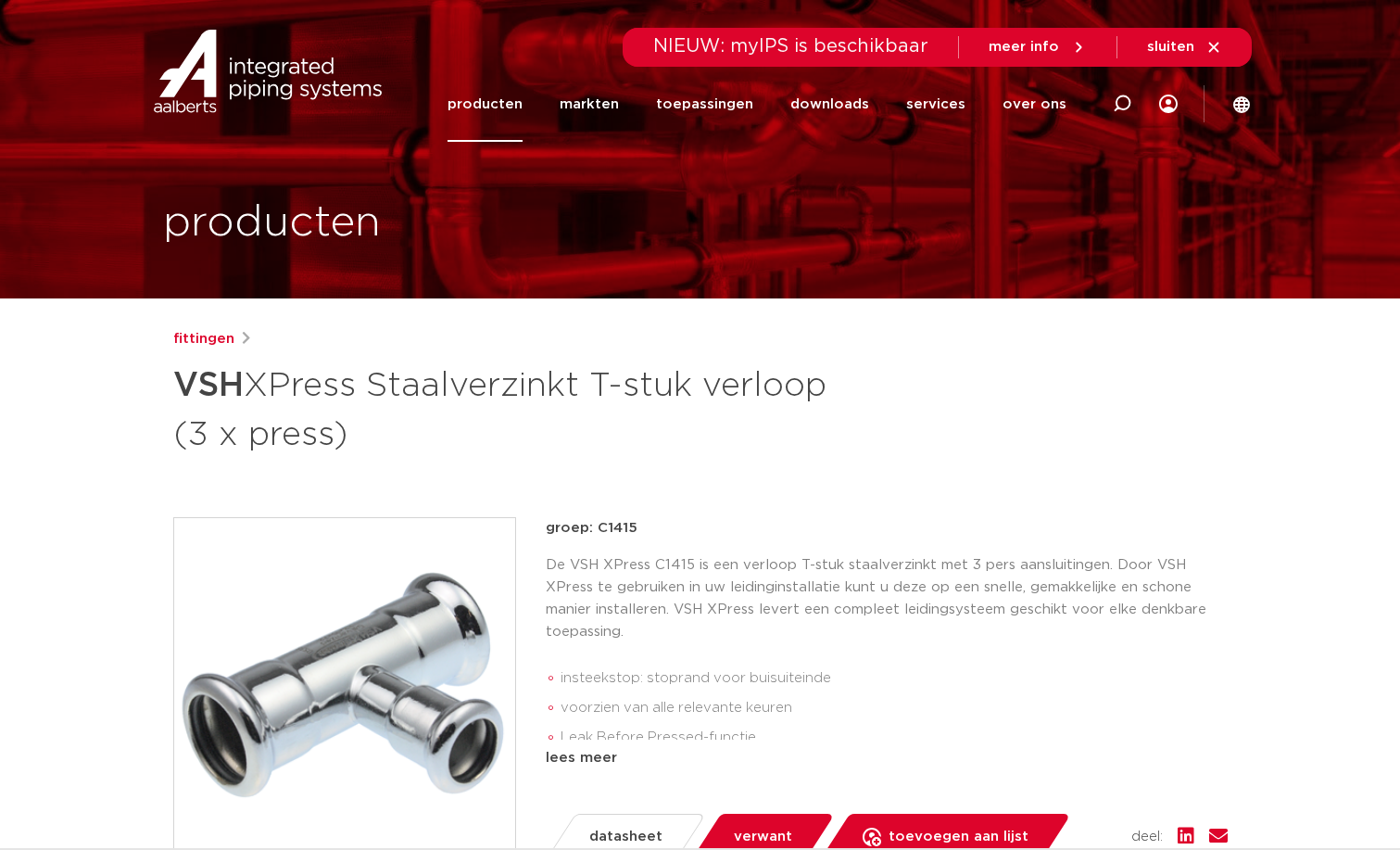
click at [500, 106] on link "producten" at bounding box center [485, 104] width 75 height 75
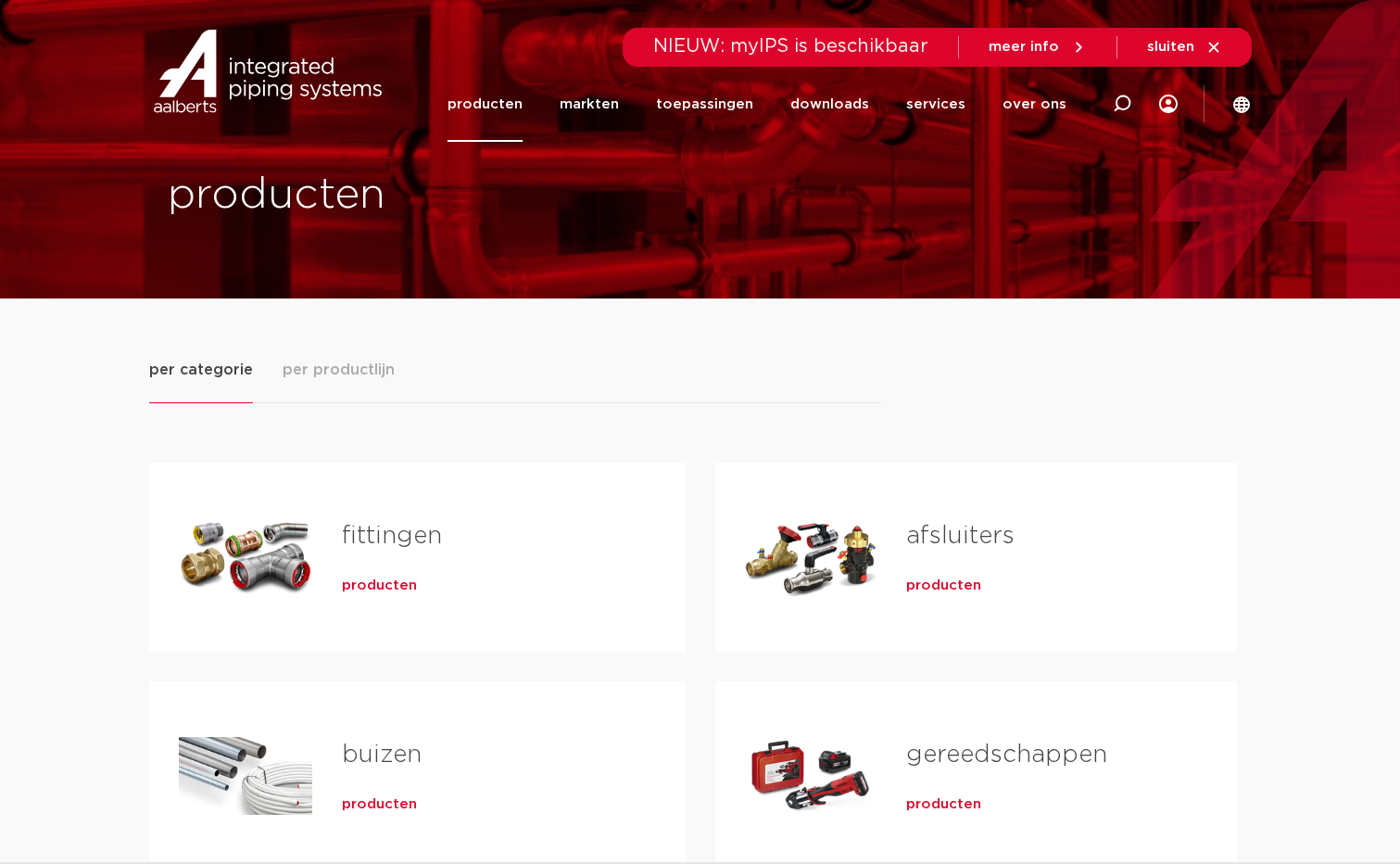
click at [276, 540] on div "Tabs. Open items met enter of spatie, sluit af met escape en navigeer met de pi…" at bounding box center [245, 557] width 133 height 130
click at [365, 531] on link "fittingen" at bounding box center [392, 535] width 100 height 24
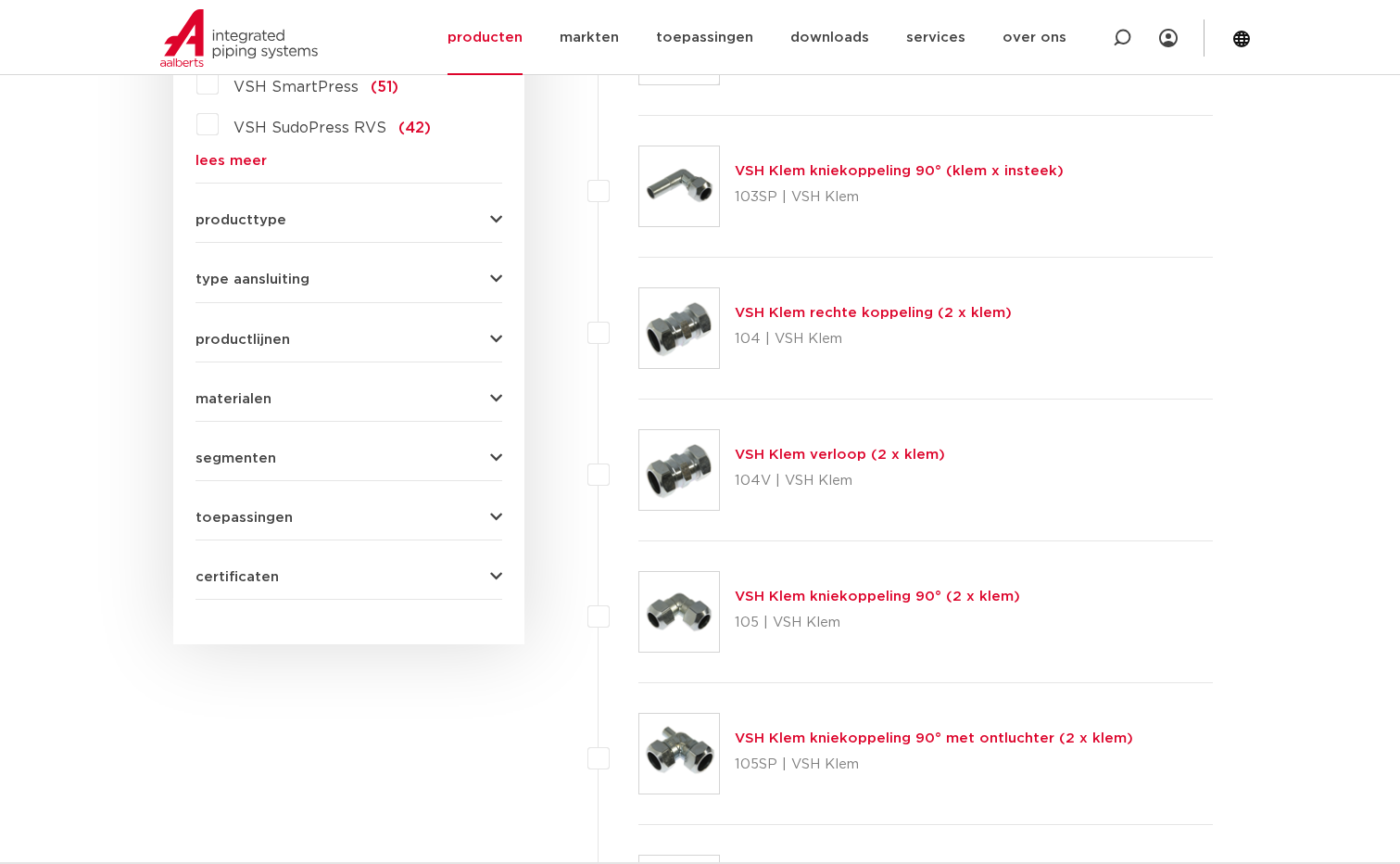
scroll to position [93, 0]
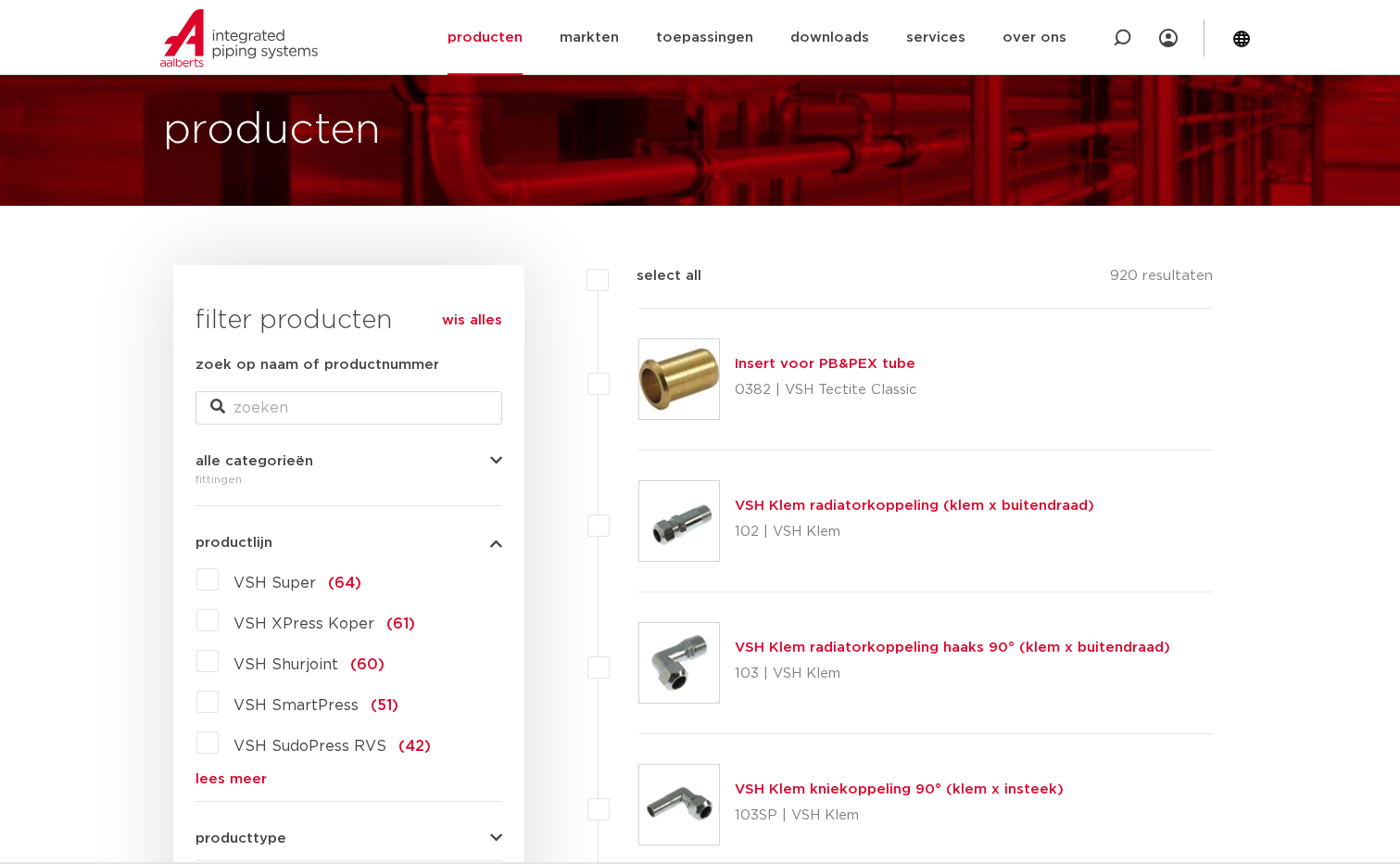
click at [286, 583] on span "VSH Super" at bounding box center [275, 582] width 83 height 15
click at [0, 0] on input "VSH Super (64)" at bounding box center [0, 0] width 0 height 0
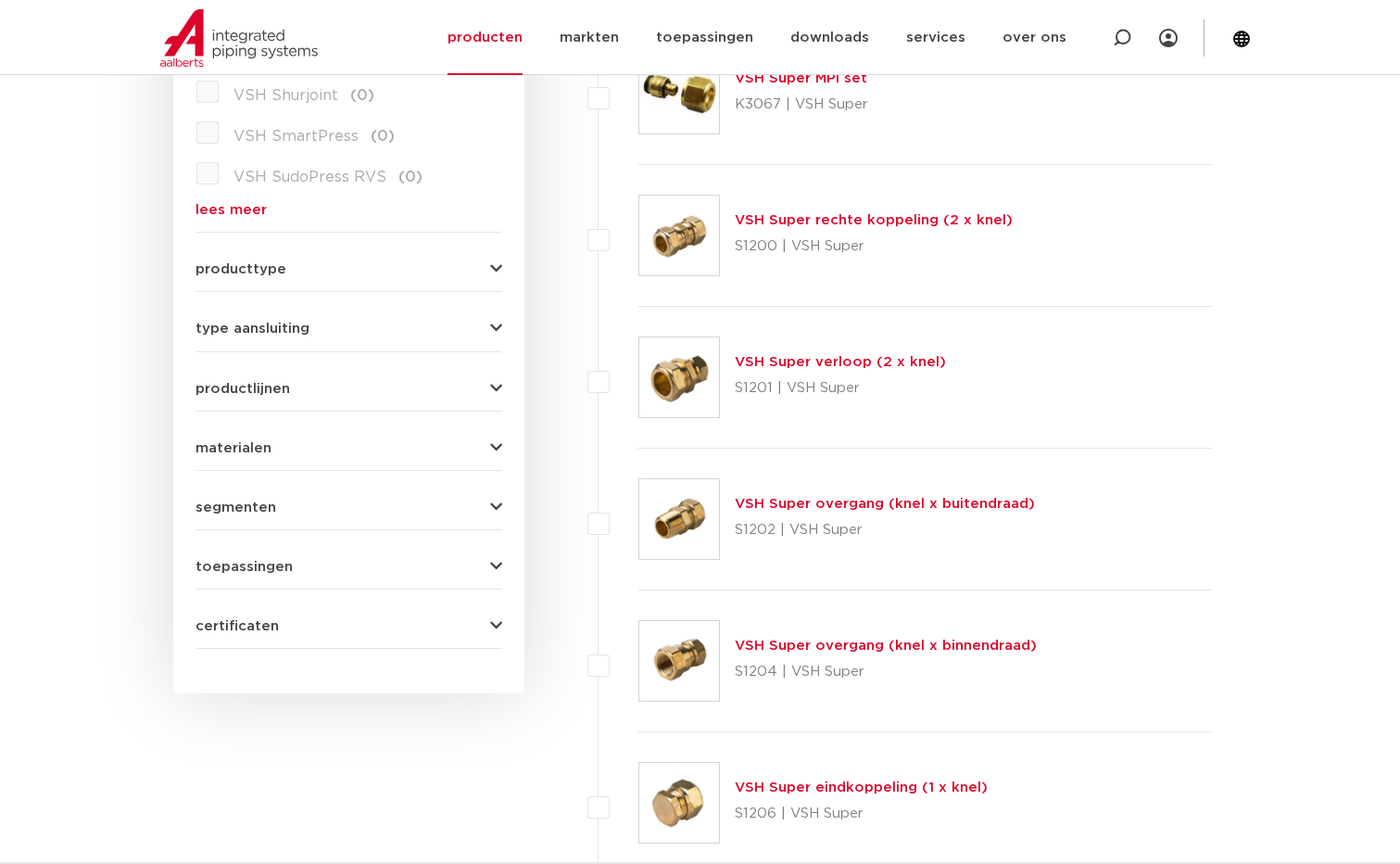
scroll to position [707, 0]
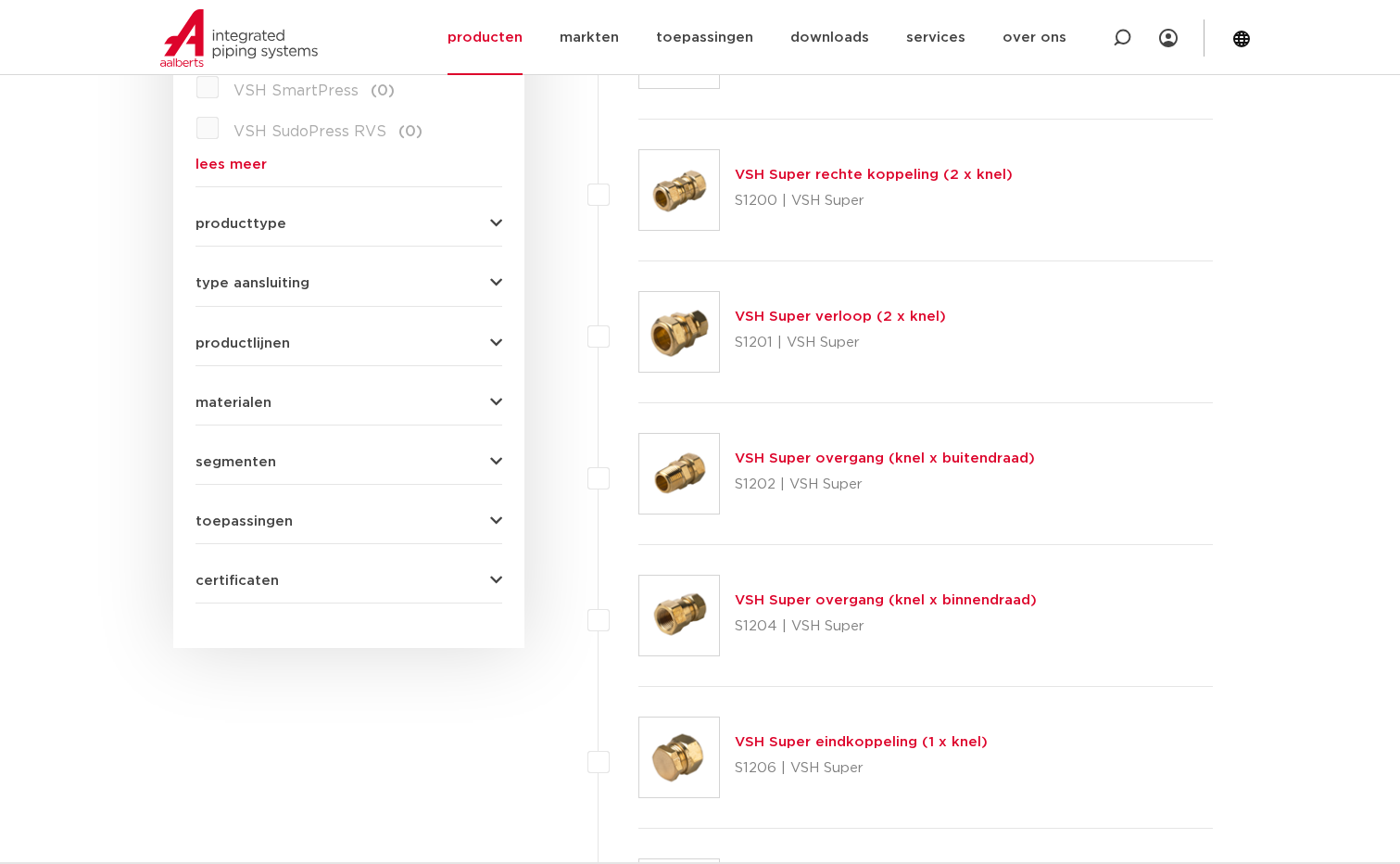
click at [777, 315] on link "VSH Super verloop (2 x knel)" at bounding box center [840, 316] width 211 height 14
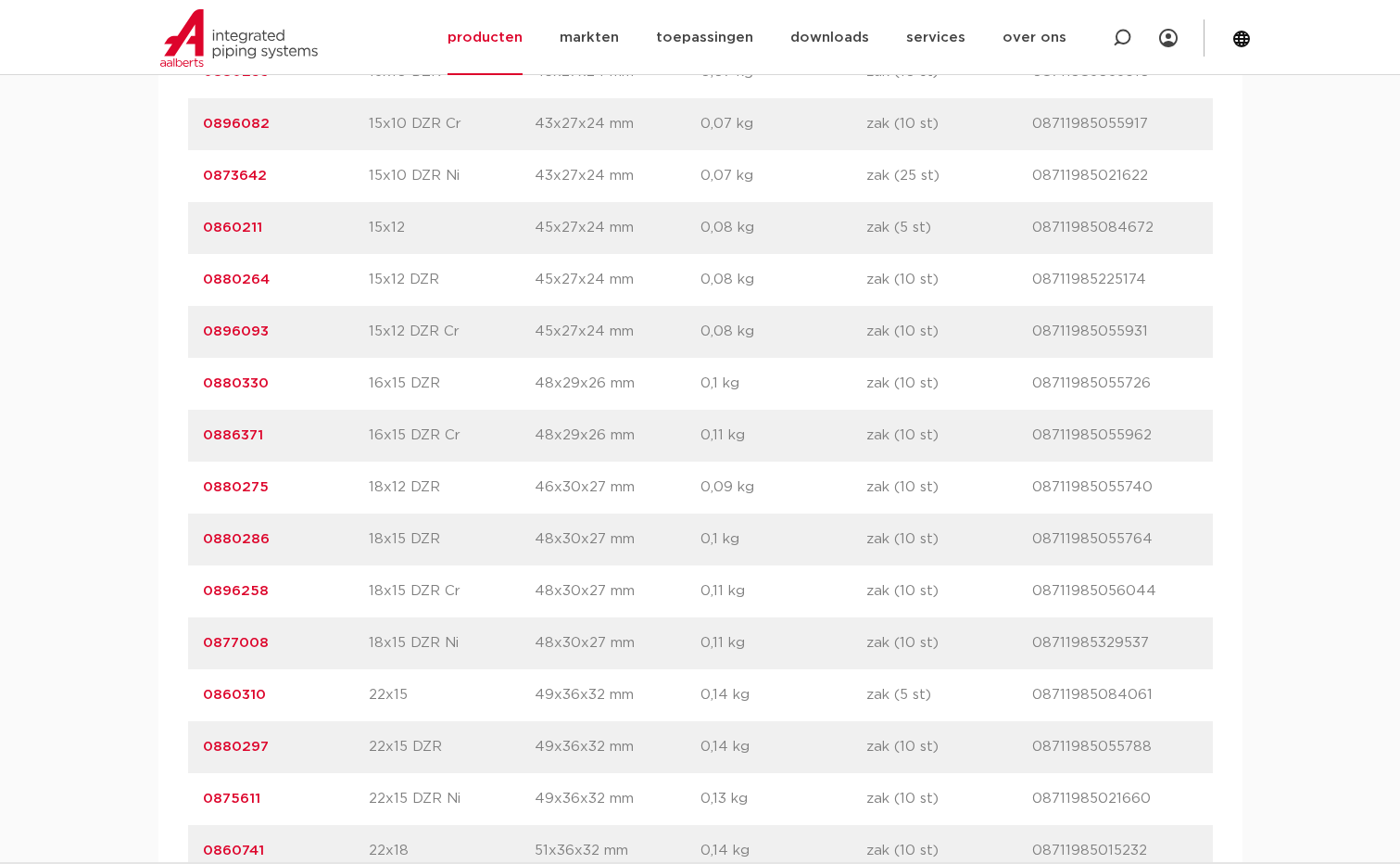
scroll to position [2471, 0]
